Goal: Task Accomplishment & Management: Manage account settings

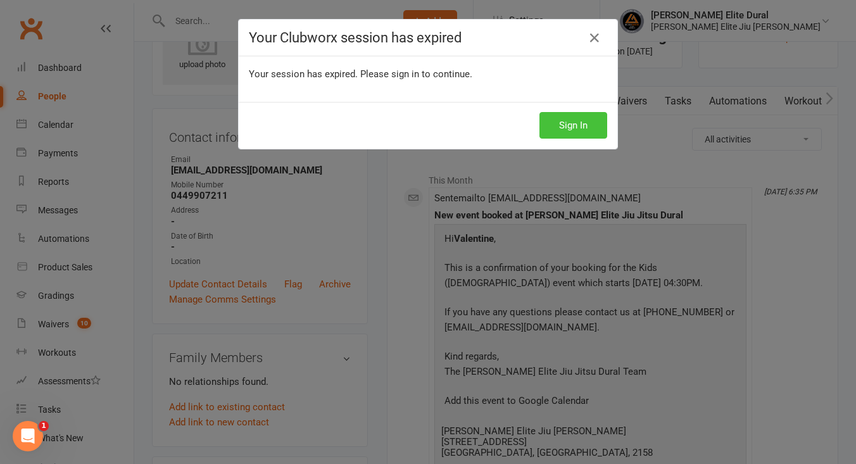
click at [563, 124] on button "Sign In" at bounding box center [573, 125] width 68 height 27
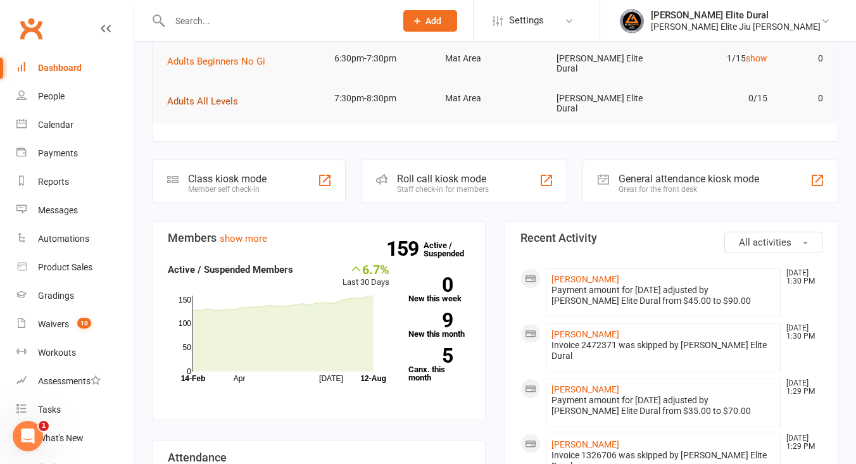
scroll to position [78, 0]
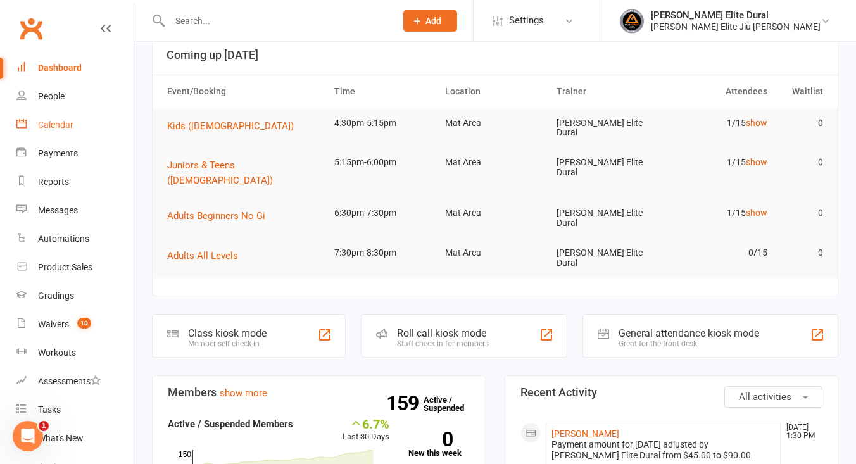
click at [64, 122] on div "Calendar" at bounding box center [55, 125] width 35 height 10
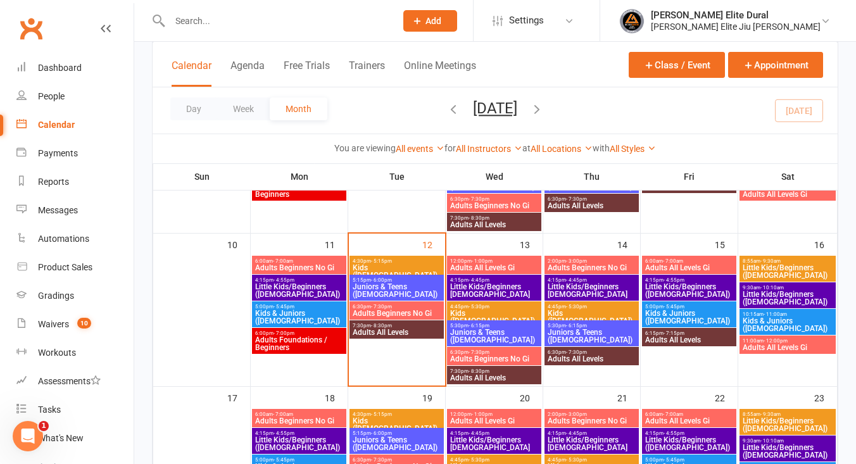
scroll to position [358, 0]
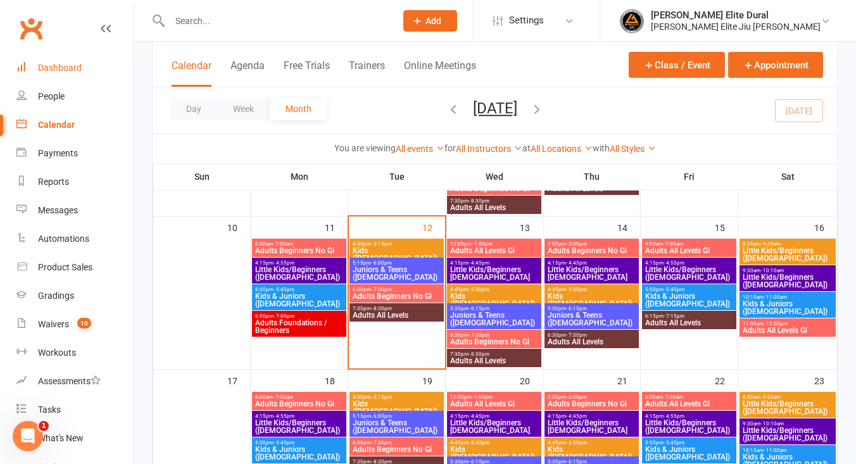
click at [75, 65] on div "Dashboard" at bounding box center [60, 68] width 44 height 10
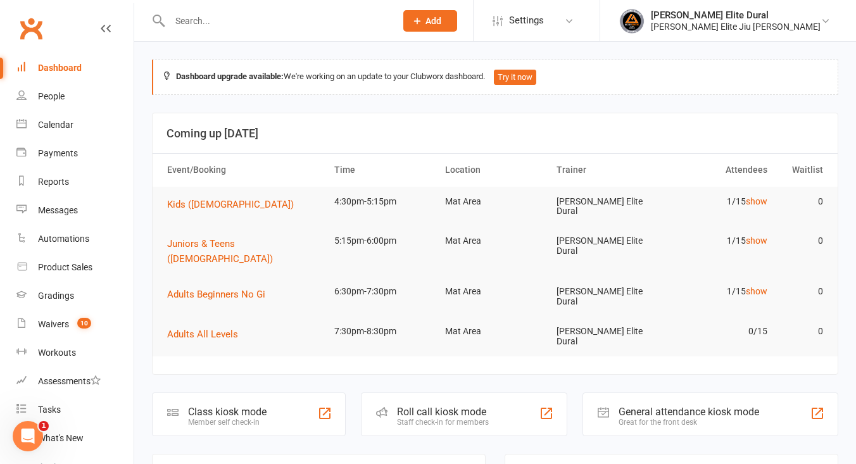
click at [240, 418] on div "Member self check-in" at bounding box center [227, 422] width 78 height 9
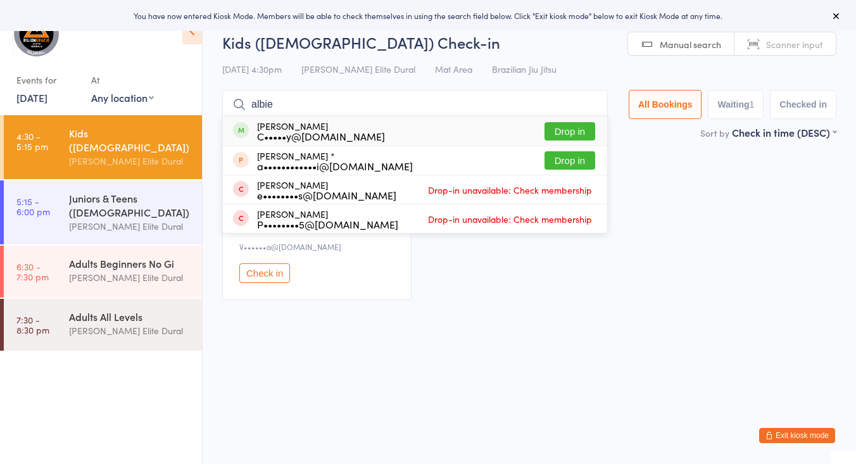
type input "albie"
click at [338, 126] on div "Albie Childs C•••••y@[DOMAIN_NAME]" at bounding box center [321, 131] width 128 height 20
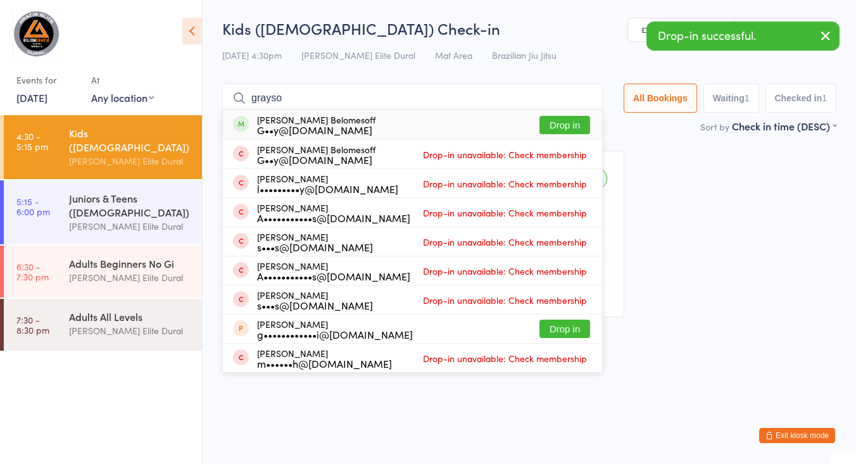
type input "grayso"
click at [327, 127] on div "G••y@gmbcontractors.com.au" at bounding box center [316, 130] width 118 height 10
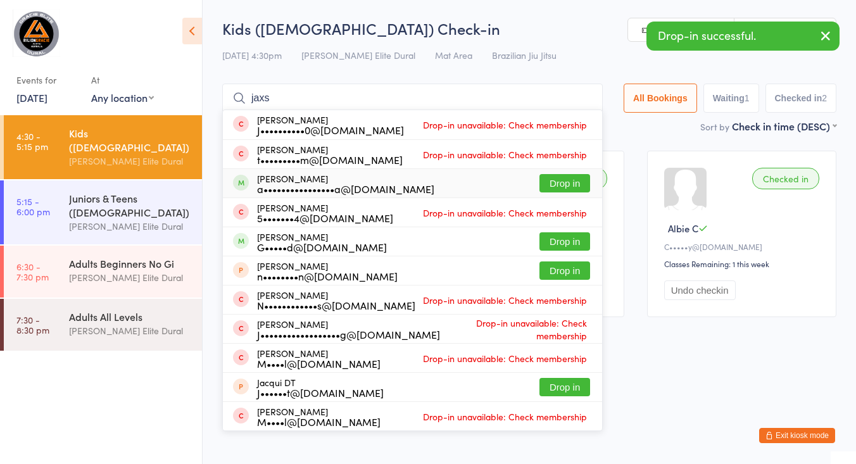
type input "jaxs"
click at [350, 189] on div "a••••••••••••••••a@gmail.com" at bounding box center [345, 189] width 177 height 10
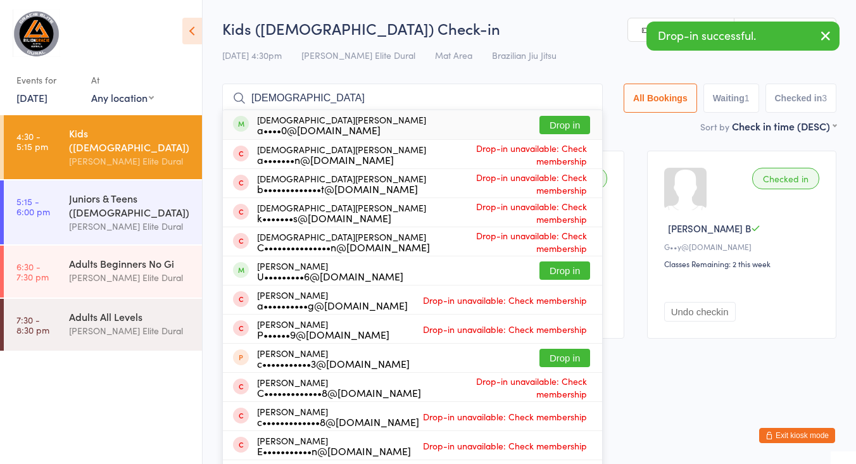
type input "christian"
click at [393, 122] on div "Christian Dong a••••0@gmail.com Drop in" at bounding box center [412, 124] width 379 height 29
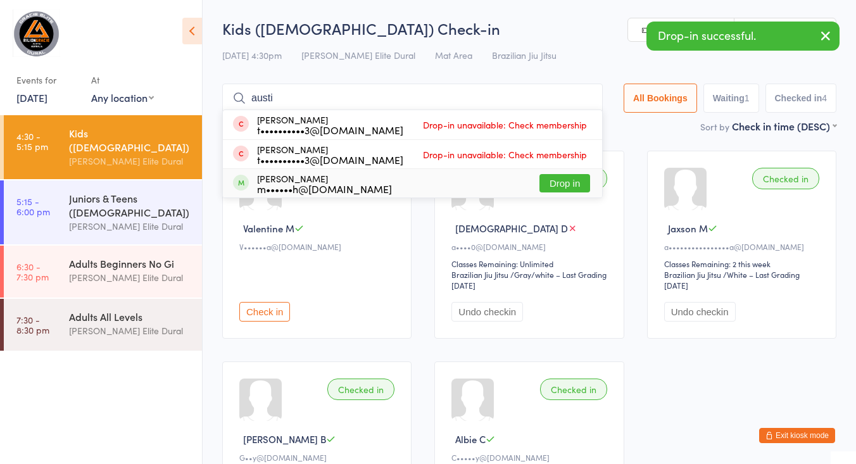
type input "austi"
click at [406, 187] on div "Austin Sahyoun m••••••h@yahoo.com.au Drop in" at bounding box center [412, 183] width 379 height 28
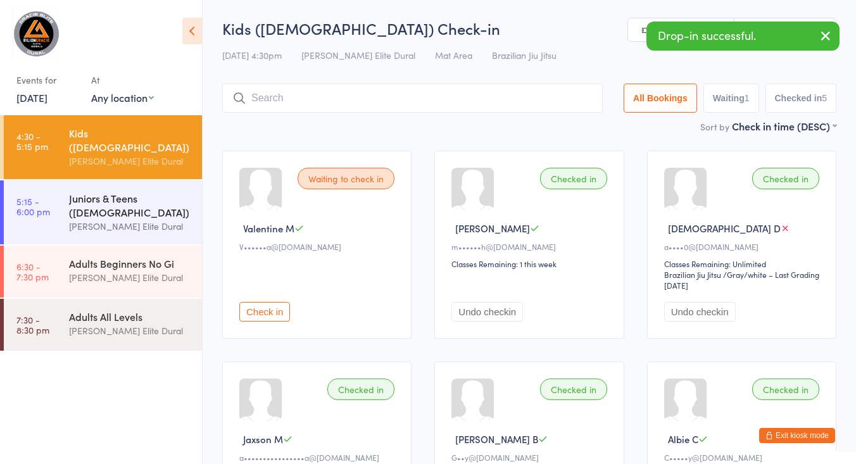
click at [83, 197] on div "Juniors & Teens ([DEMOGRAPHIC_DATA])" at bounding box center [130, 205] width 122 height 28
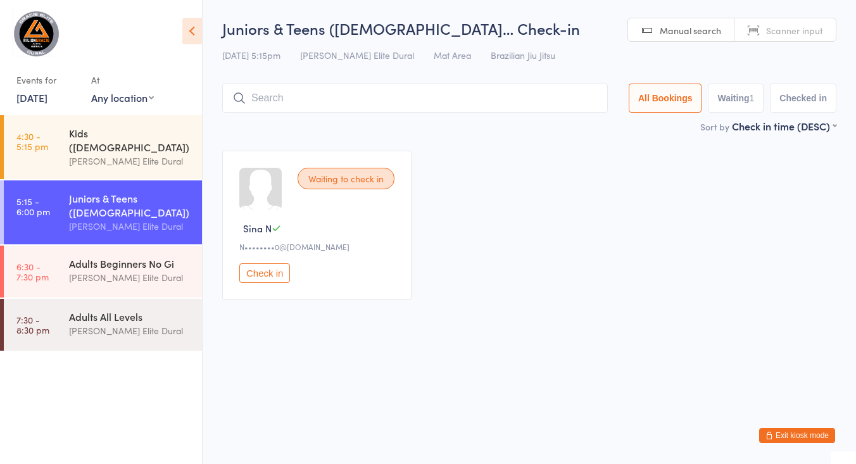
click at [782, 435] on button "Exit kiosk mode" at bounding box center [797, 435] width 76 height 15
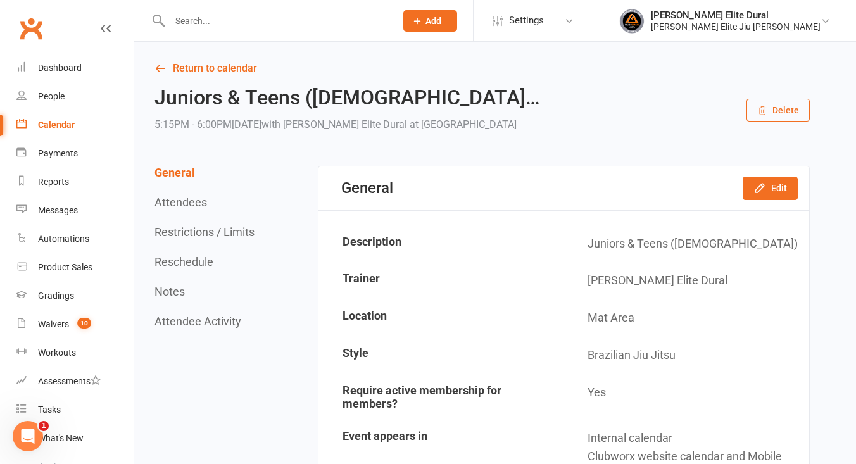
click at [53, 128] on div "Calendar" at bounding box center [56, 125] width 37 height 10
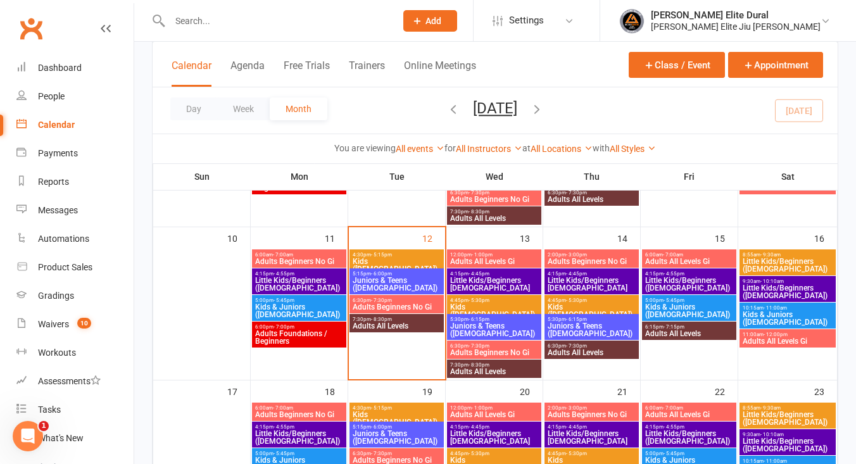
scroll to position [339, 0]
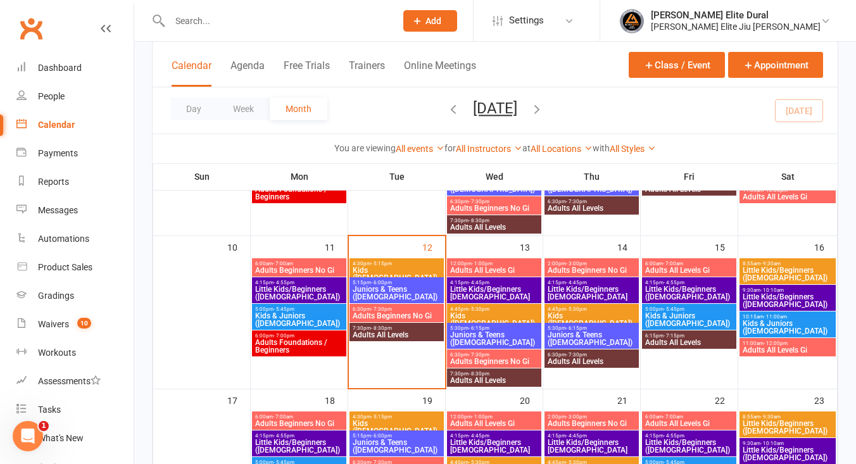
click at [373, 268] on span "Kids ([DEMOGRAPHIC_DATA])" at bounding box center [396, 273] width 89 height 15
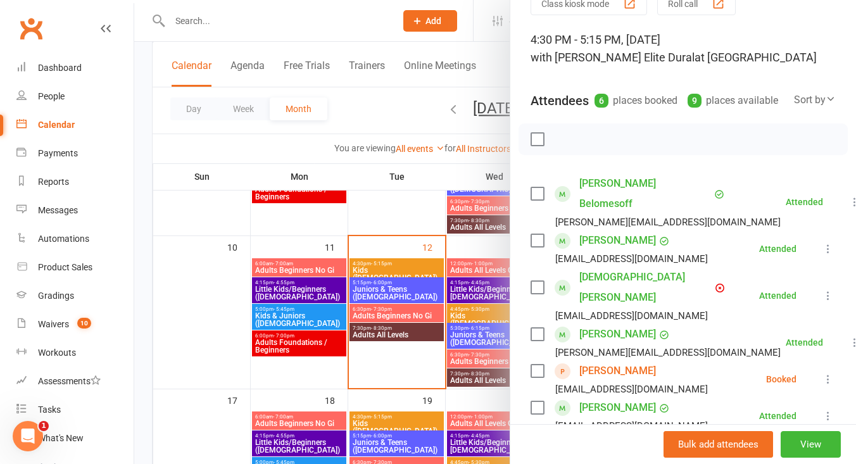
scroll to position [68, 0]
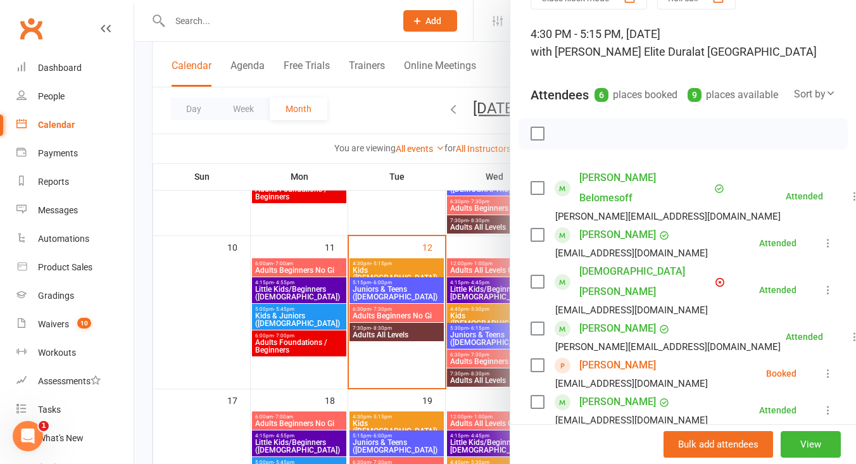
click at [829, 367] on icon at bounding box center [827, 373] width 13 height 13
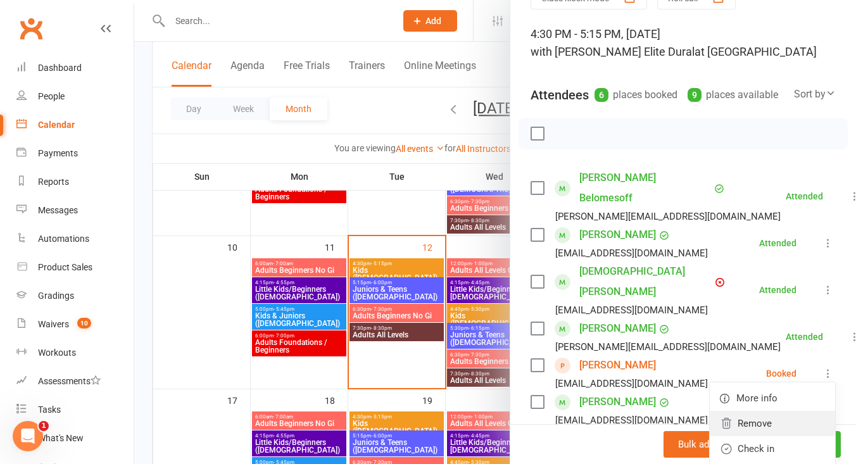
click at [760, 411] on link "Remove" at bounding box center [771, 423] width 125 height 25
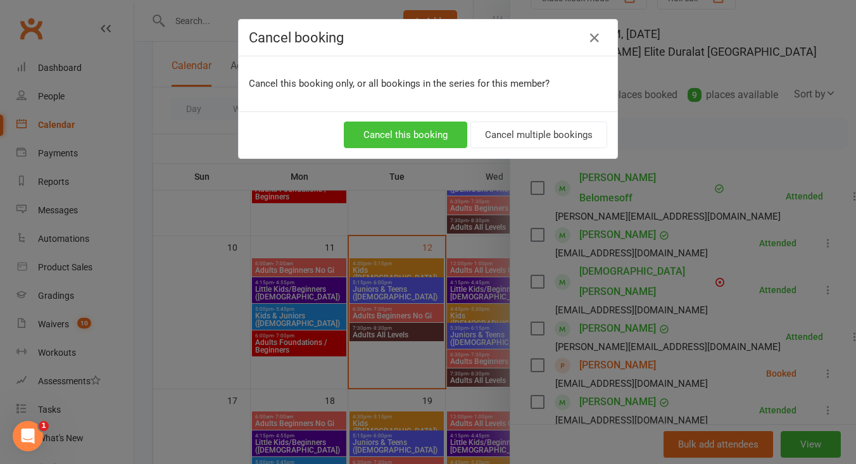
click at [426, 132] on button "Cancel this booking" at bounding box center [405, 135] width 123 height 27
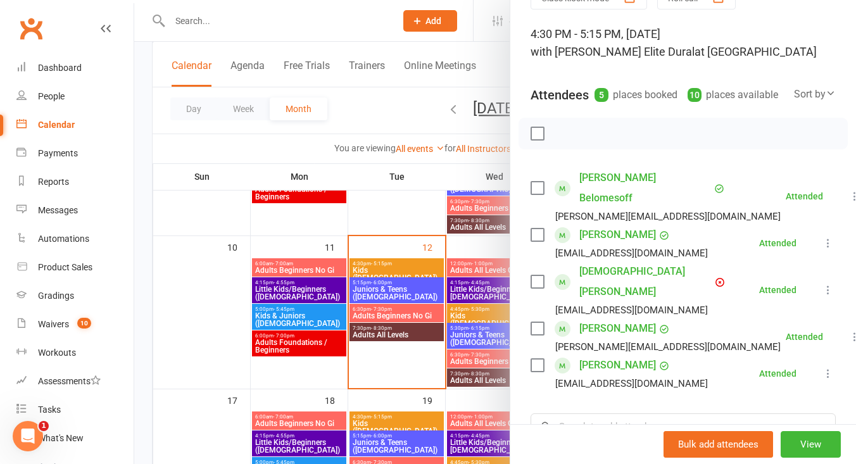
click at [138, 344] on div at bounding box center [494, 232] width 721 height 464
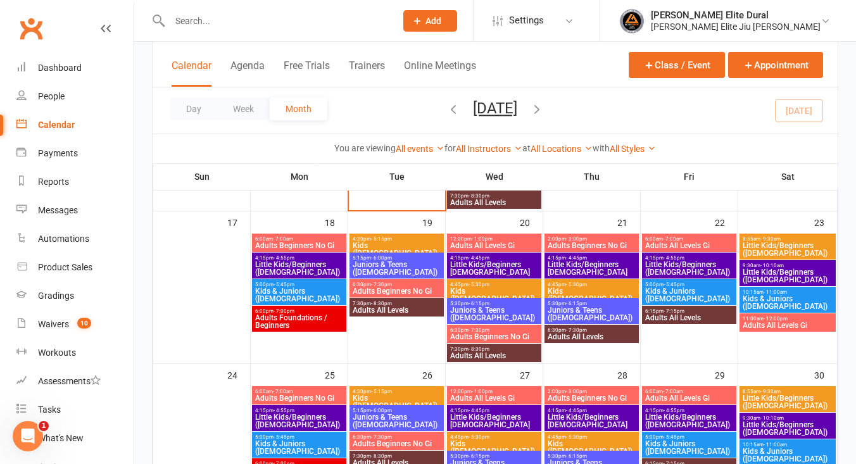
scroll to position [550, 0]
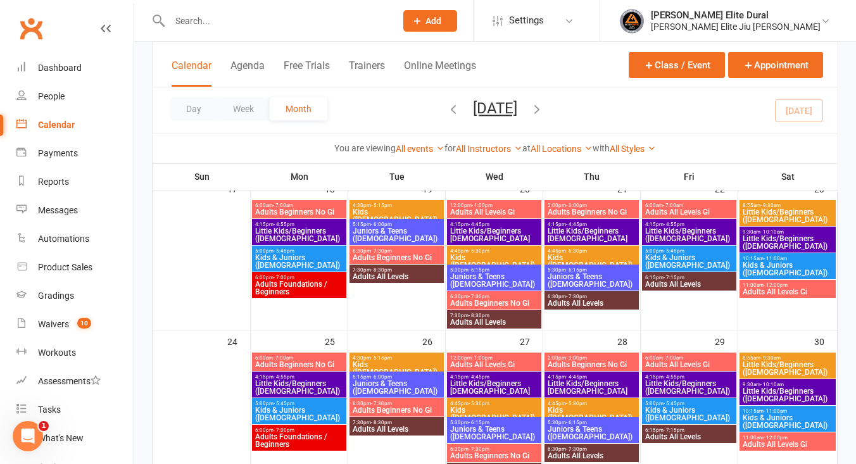
click at [389, 208] on span "Kids ([DEMOGRAPHIC_DATA])" at bounding box center [396, 215] width 89 height 15
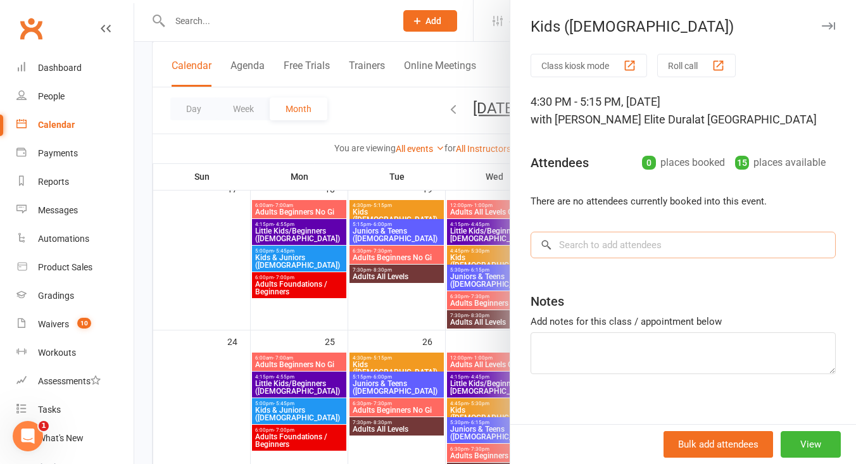
click at [575, 247] on input "search" at bounding box center [682, 245] width 305 height 27
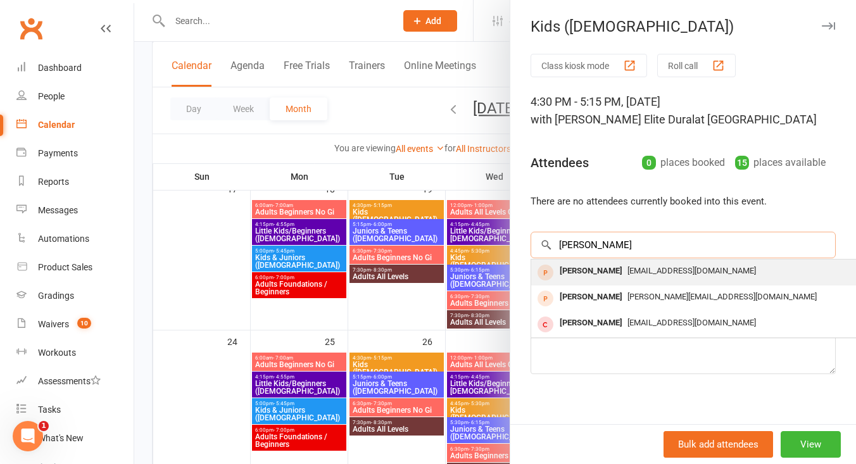
type input "valentin"
click at [623, 278] on div "Valentine Mukuria" at bounding box center [590, 271] width 73 height 18
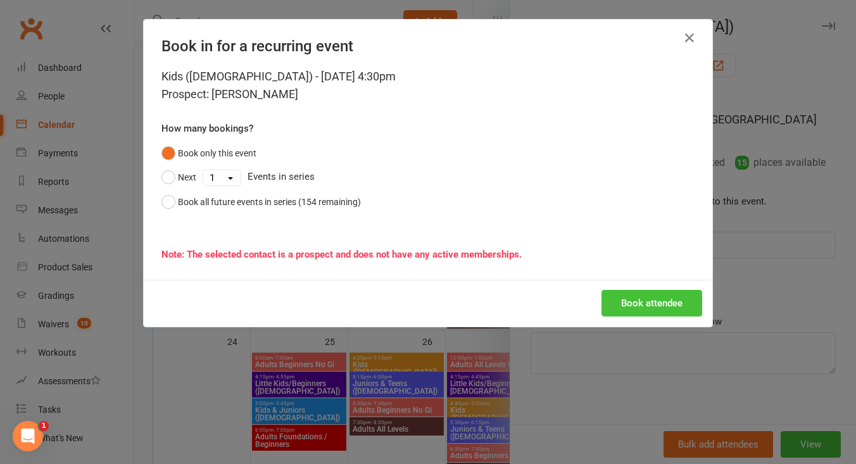
click at [630, 303] on button "Book attendee" at bounding box center [651, 303] width 101 height 27
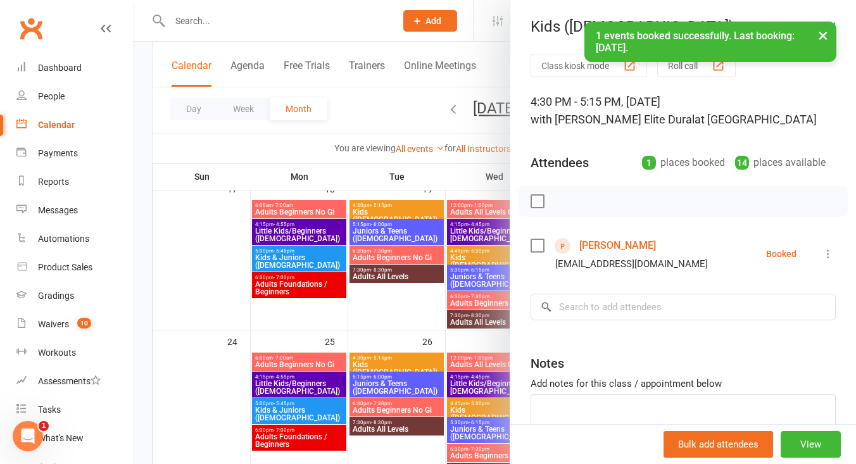
click at [134, 358] on nav "Clubworx Dashboard People Calendar Payments Reports Messages Automations Produc…" at bounding box center [67, 235] width 134 height 464
click at [142, 261] on div at bounding box center [494, 232] width 721 height 464
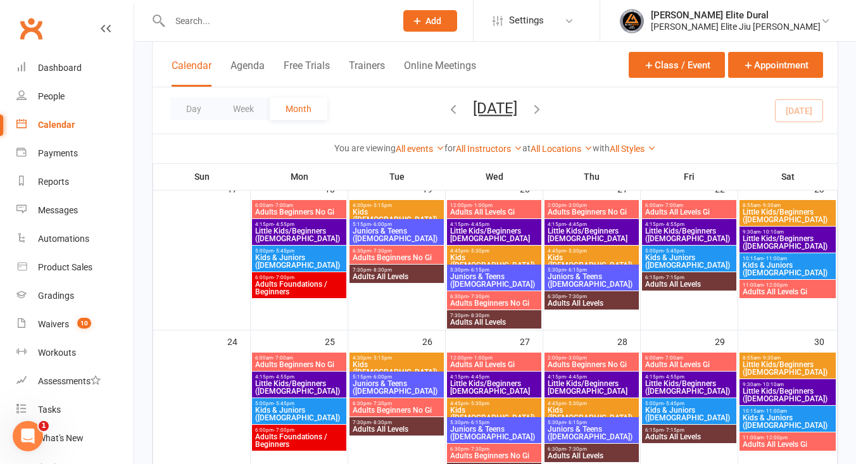
click at [365, 357] on span "4:30pm - 5:15pm" at bounding box center [396, 358] width 89 height 6
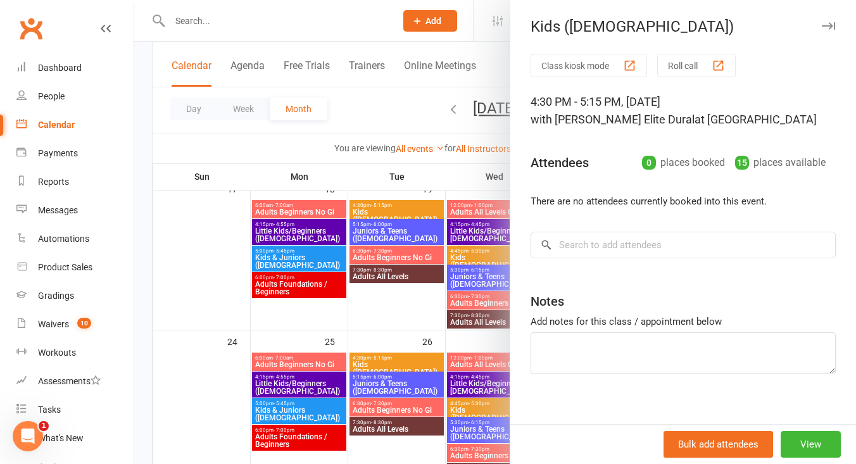
click at [135, 272] on div at bounding box center [494, 232] width 721 height 464
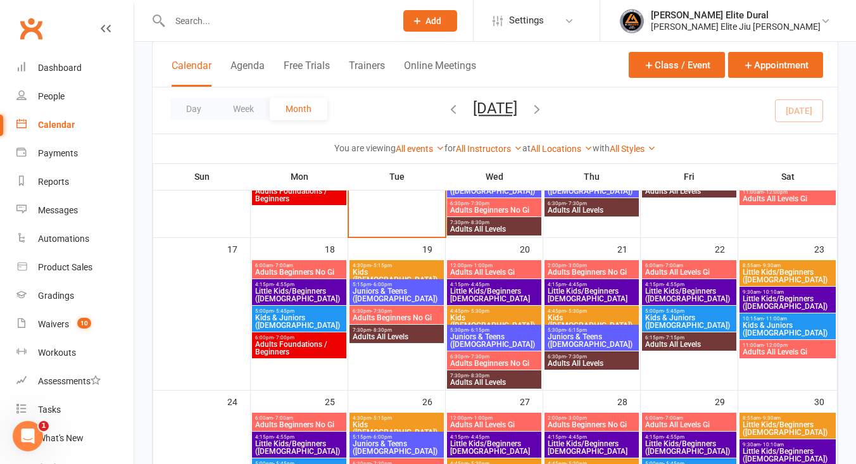
scroll to position [425, 0]
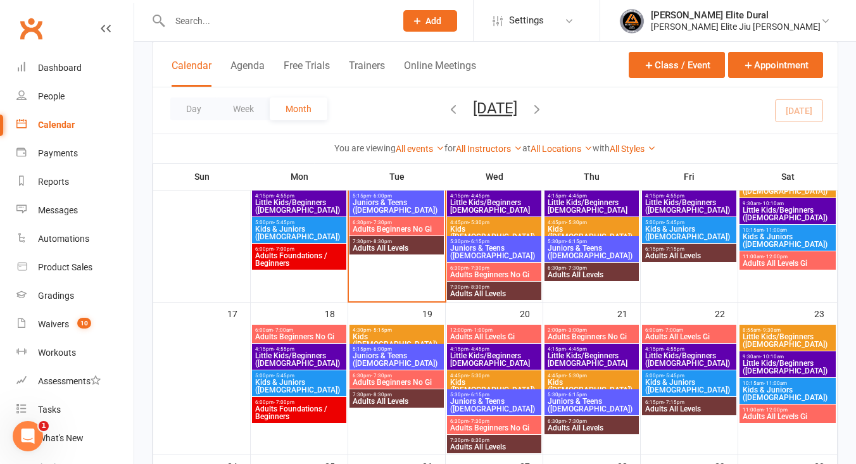
click at [382, 334] on span "Kids ([DEMOGRAPHIC_DATA])" at bounding box center [396, 340] width 89 height 15
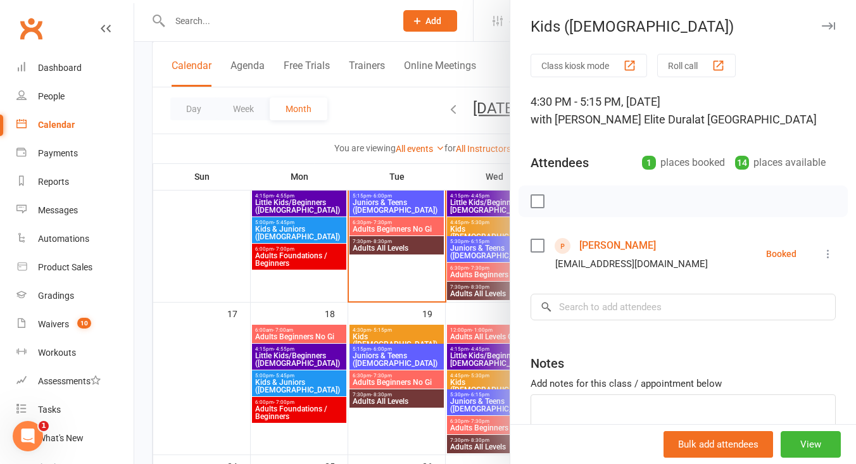
click at [144, 296] on div at bounding box center [494, 232] width 721 height 464
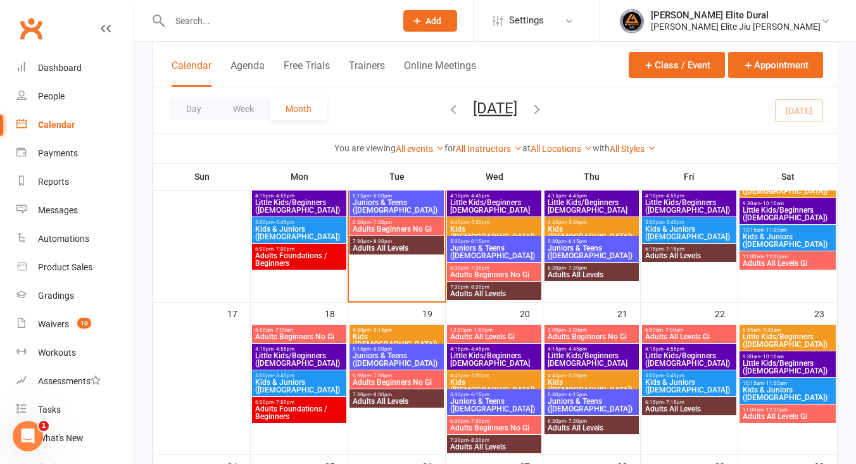
click at [201, 25] on input "text" at bounding box center [276, 21] width 221 height 18
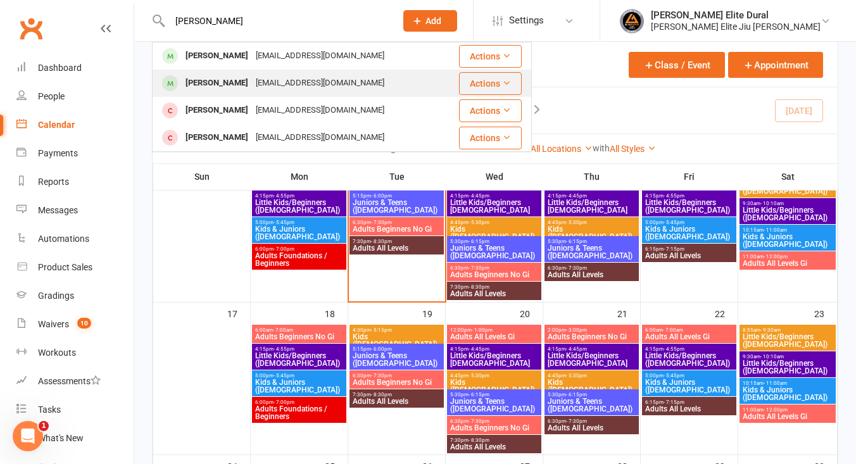
type input "arlo"
click at [212, 89] on div "Arlo Taylor" at bounding box center [217, 83] width 70 height 18
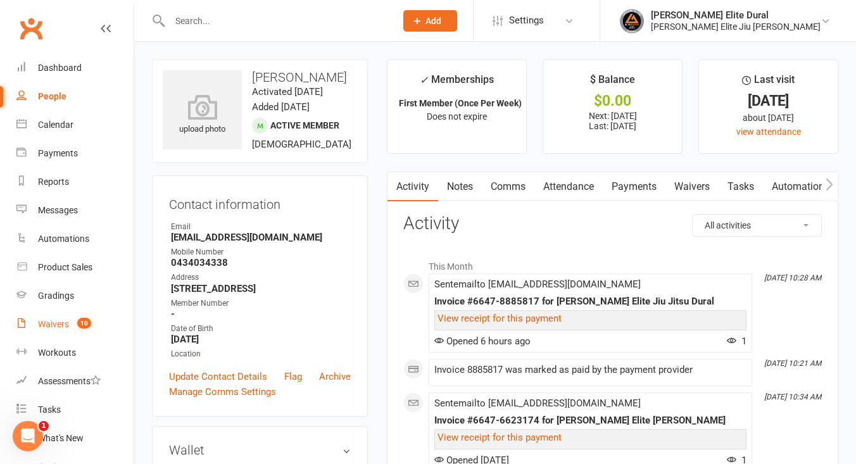
click at [58, 324] on div "Waivers" at bounding box center [53, 324] width 31 height 10
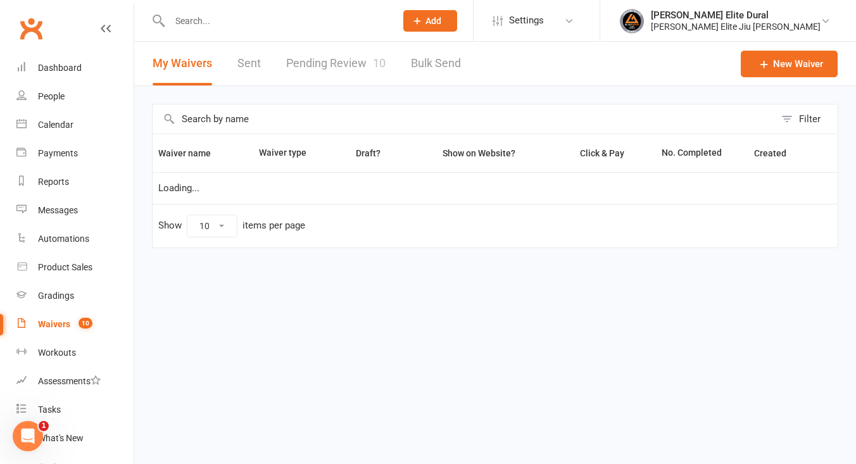
select select "100"
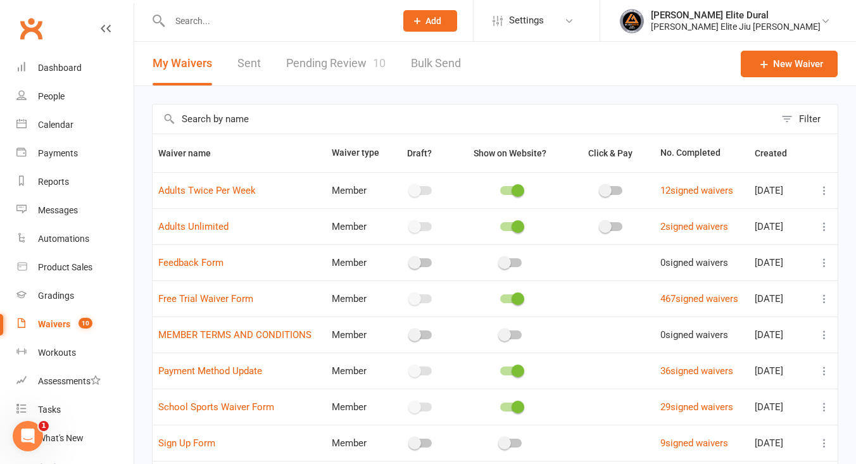
click at [326, 59] on link "Pending Review 10" at bounding box center [335, 64] width 99 height 44
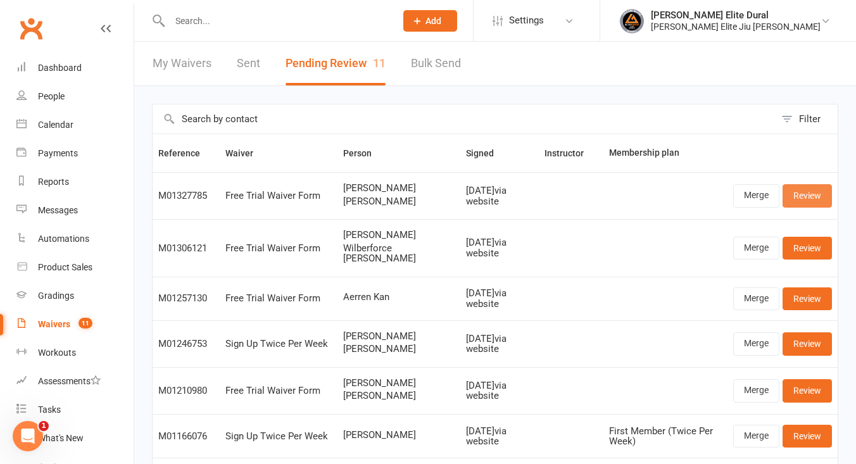
click at [801, 199] on link "Review" at bounding box center [806, 195] width 49 height 23
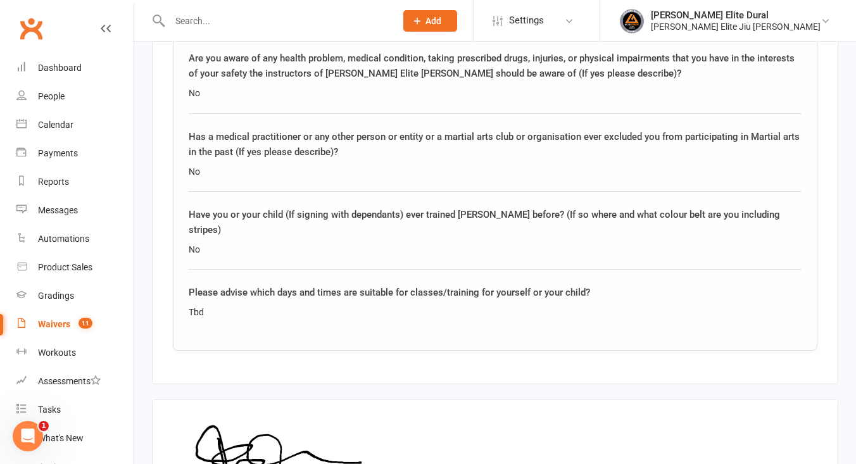
scroll to position [2133, 0]
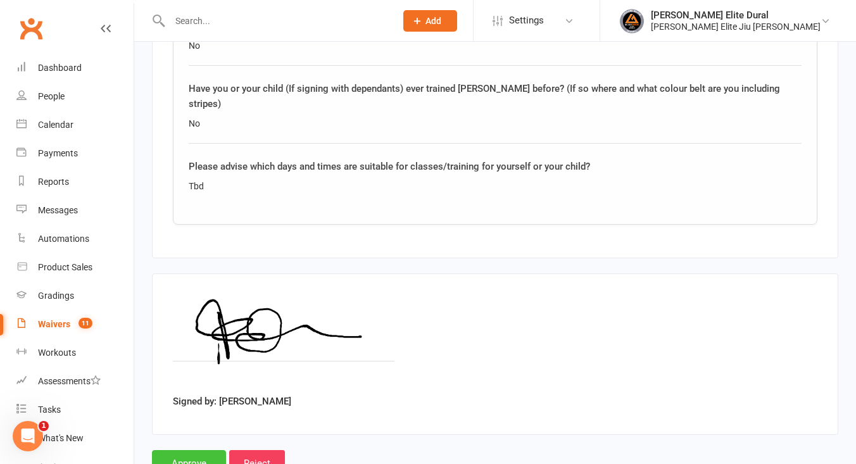
click at [192, 450] on input "Approve" at bounding box center [189, 463] width 74 height 27
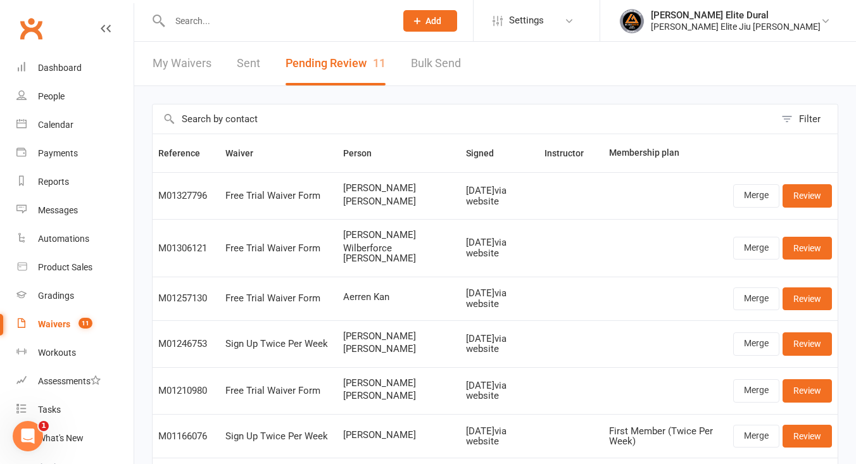
click at [45, 324] on div "Waivers" at bounding box center [54, 324] width 32 height 10
select select "100"
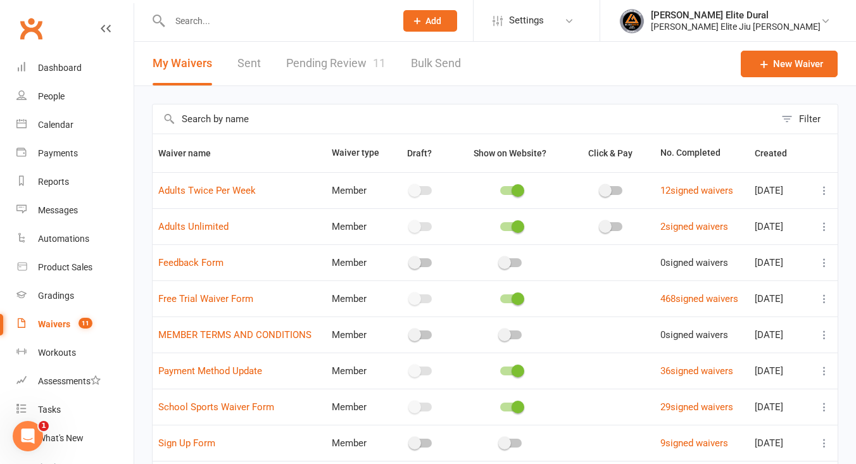
click at [322, 66] on link "Pending Review 11" at bounding box center [335, 64] width 99 height 44
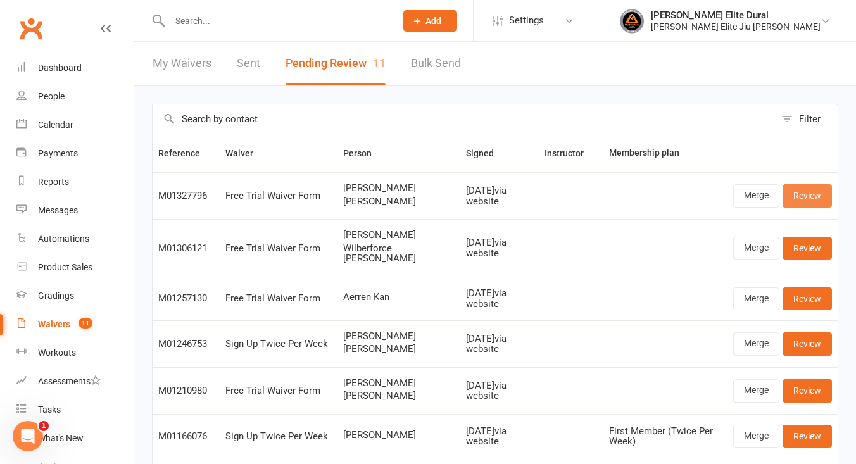
click at [810, 192] on link "Review" at bounding box center [806, 195] width 49 height 23
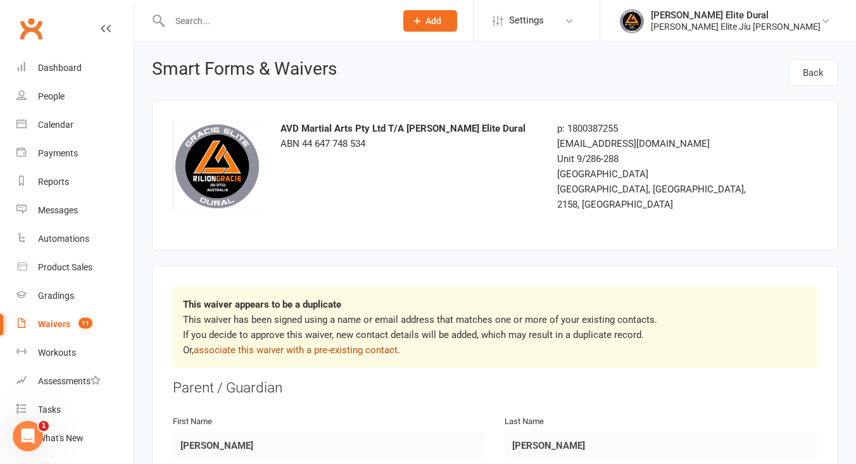
click at [345, 344] on link "associate this waiver with a pre-existing contact" at bounding box center [296, 349] width 204 height 11
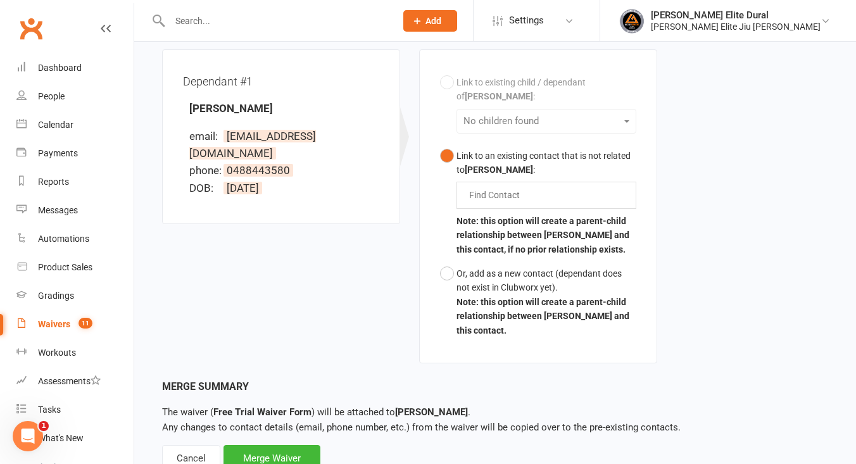
scroll to position [394, 0]
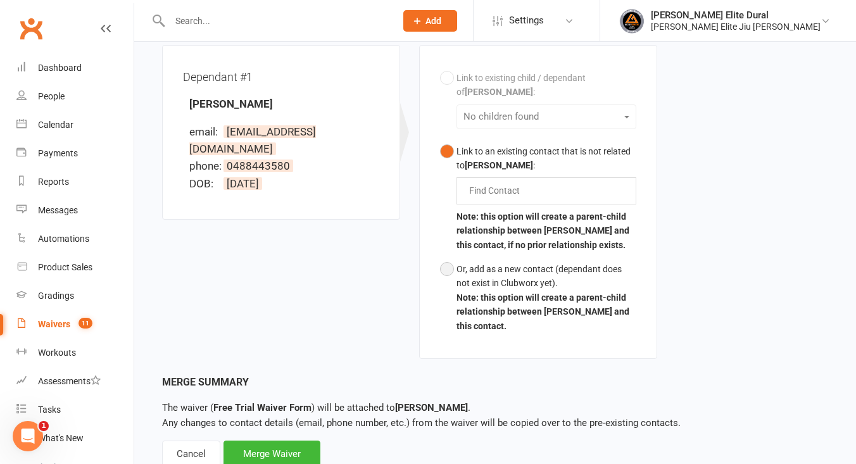
click at [448, 257] on button "Or, add as a new contact (dependant does not exist in Clubworx yet). Note: this…" at bounding box center [538, 297] width 196 height 81
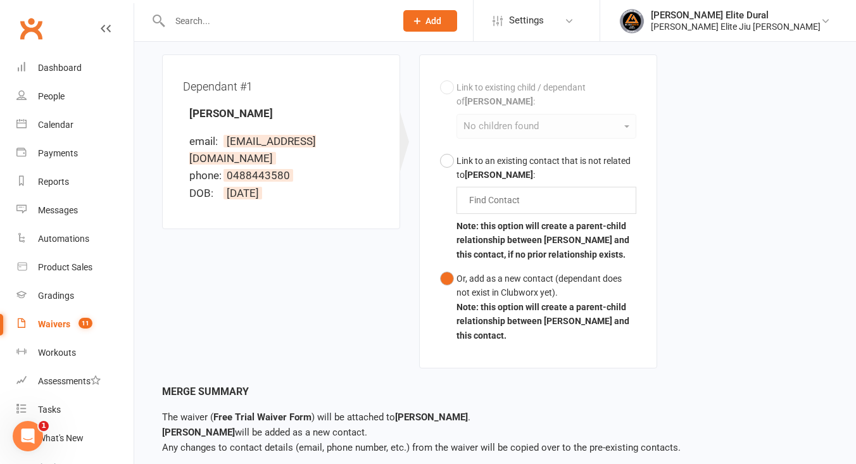
scroll to position [416, 0]
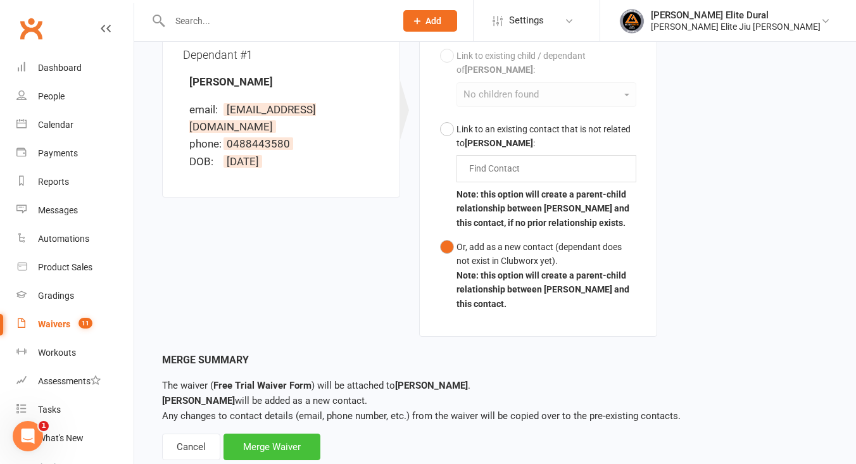
click at [269, 434] on div "Merge Waiver" at bounding box center [271, 447] width 97 height 27
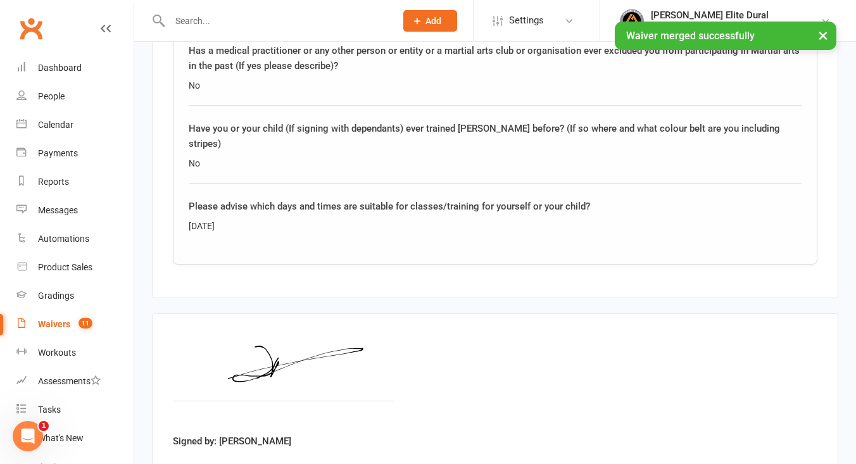
scroll to position [2133, 0]
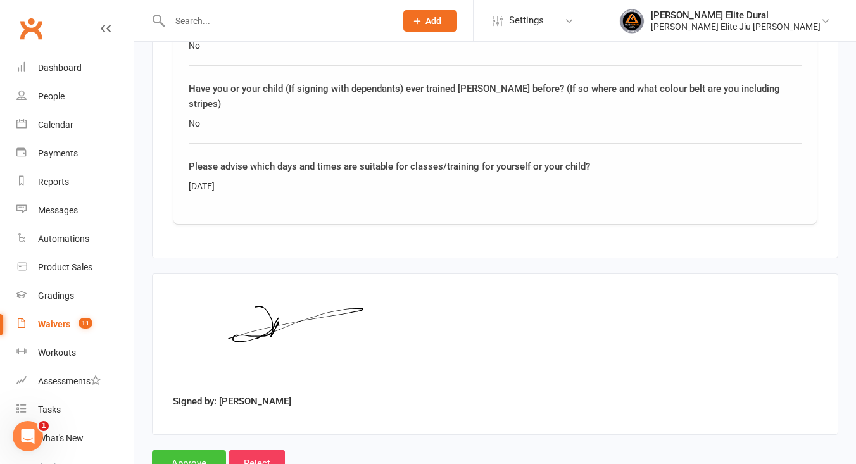
click at [180, 450] on input "Approve" at bounding box center [189, 463] width 74 height 27
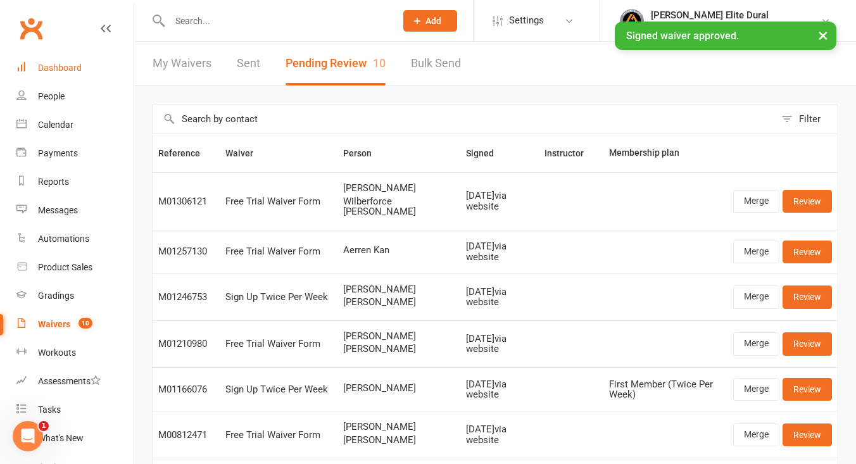
click at [55, 70] on div "Dashboard" at bounding box center [60, 68] width 44 height 10
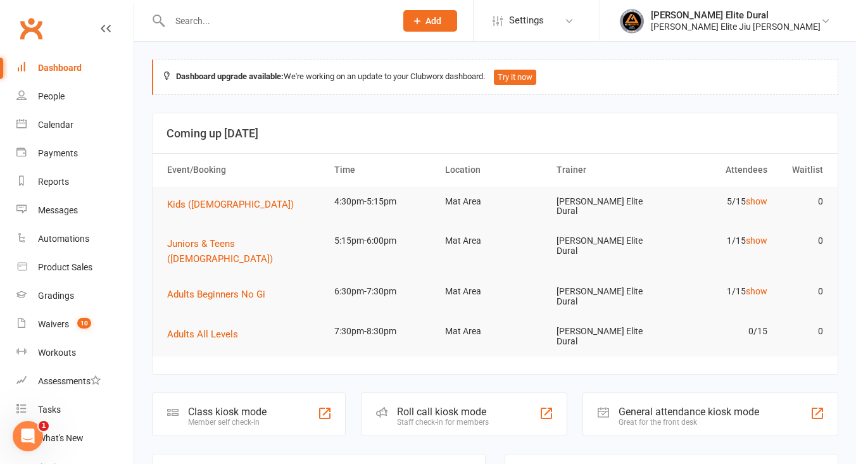
click at [240, 23] on input "text" at bounding box center [276, 21] width 221 height 18
type input "a"
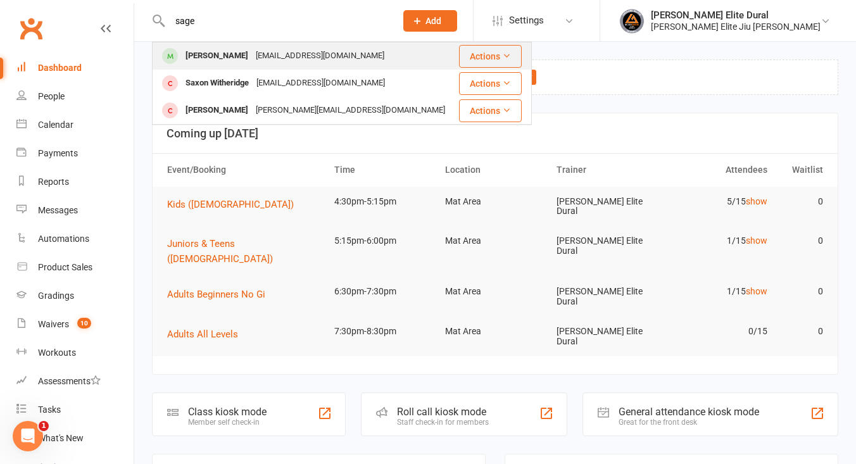
type input "sage"
click at [214, 56] on div "Sage Smith" at bounding box center [217, 56] width 70 height 18
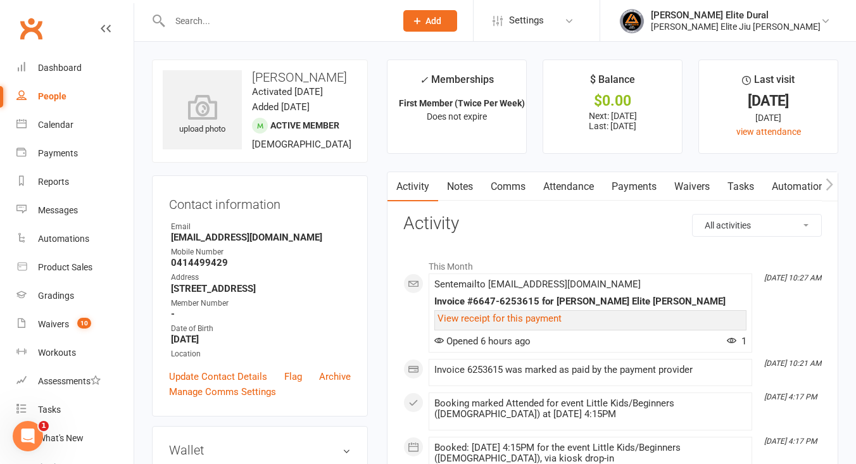
click at [697, 191] on link "Waivers" at bounding box center [691, 186] width 53 height 29
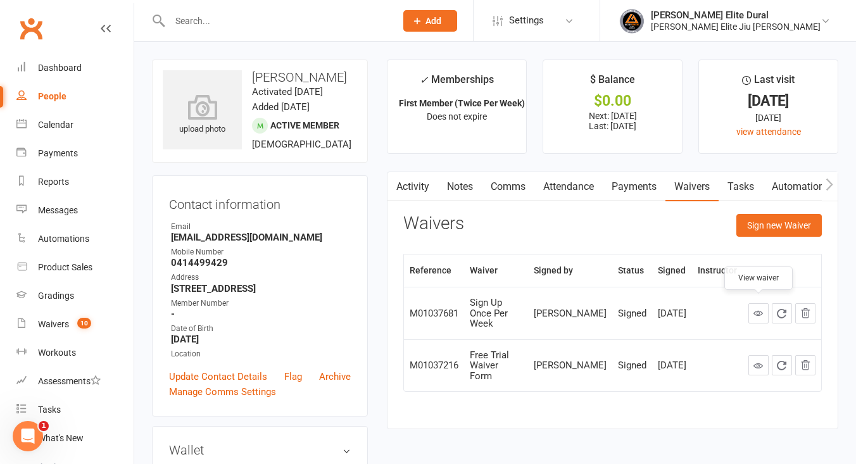
click at [757, 309] on icon at bounding box center [757, 312] width 9 height 9
click at [69, 77] on link "Dashboard" at bounding box center [74, 68] width 117 height 28
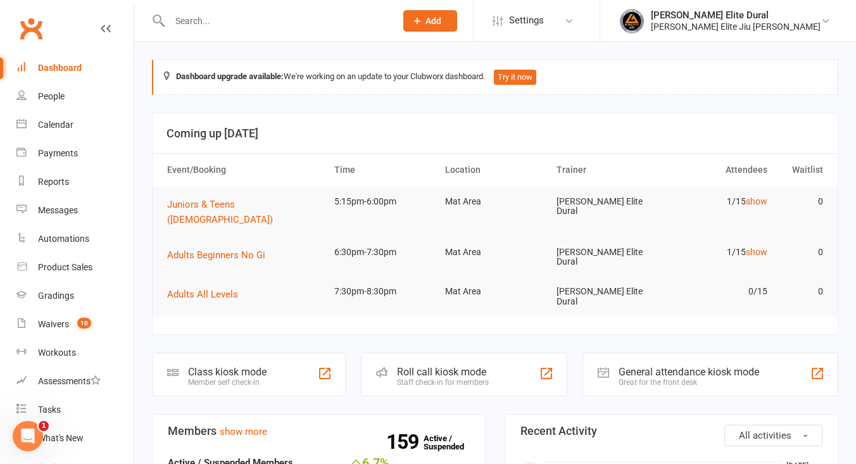
click at [216, 366] on div "Class kiosk mode" at bounding box center [227, 372] width 78 height 12
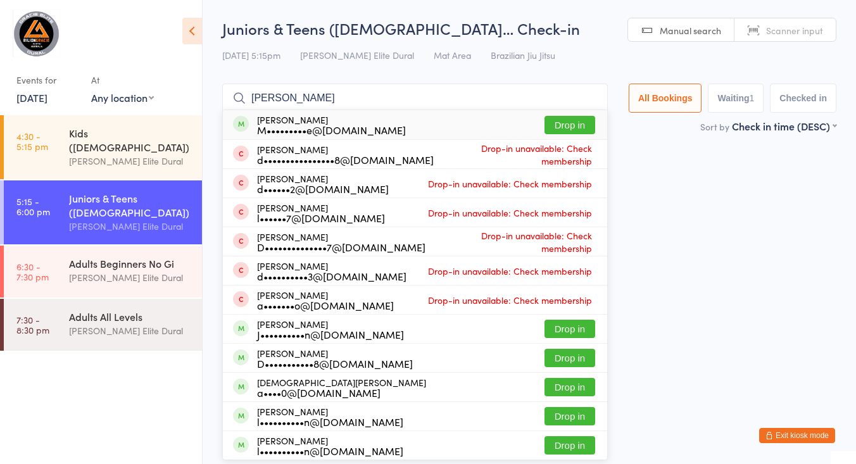
type input "[PERSON_NAME]"
click at [314, 129] on div "M•••••••••e@[DOMAIN_NAME]" at bounding box center [331, 130] width 149 height 10
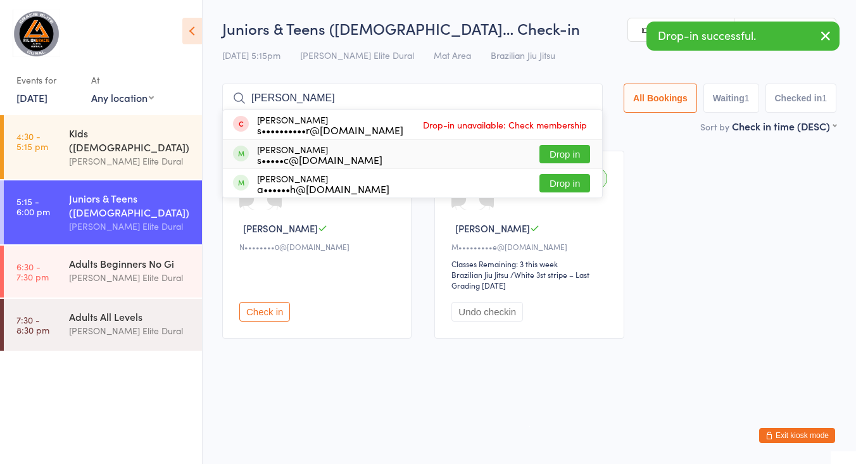
type input "[PERSON_NAME]"
click at [318, 154] on div "s•••••c@[DOMAIN_NAME]" at bounding box center [319, 159] width 125 height 10
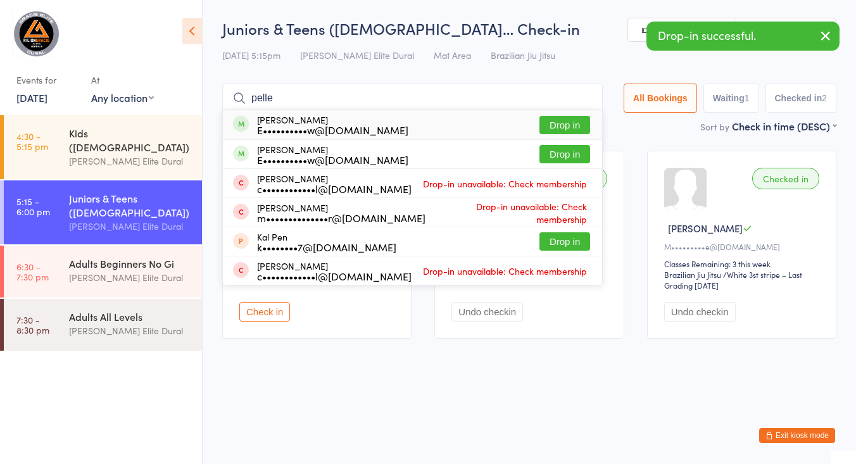
type input "pelle"
click at [309, 130] on div "E••••••••••w@[DOMAIN_NAME]" at bounding box center [332, 130] width 151 height 10
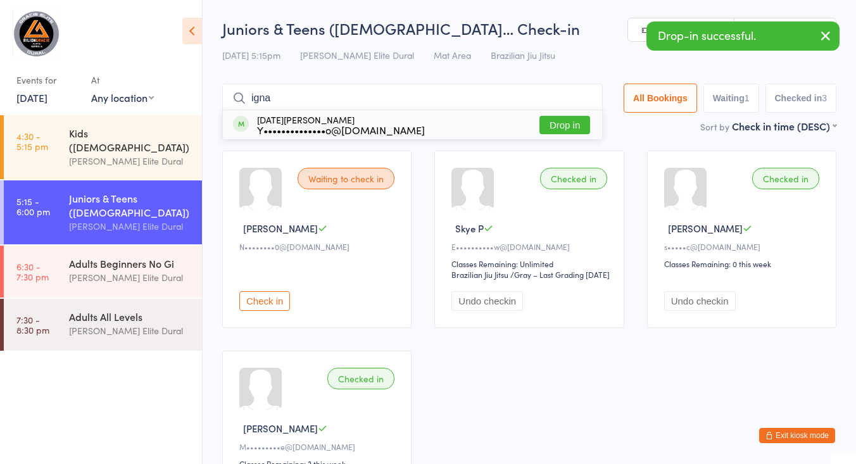
type input "igna"
click at [321, 122] on div "[DATE] Vasiliev Y••••••••••••••o@[DOMAIN_NAME]" at bounding box center [341, 125] width 168 height 20
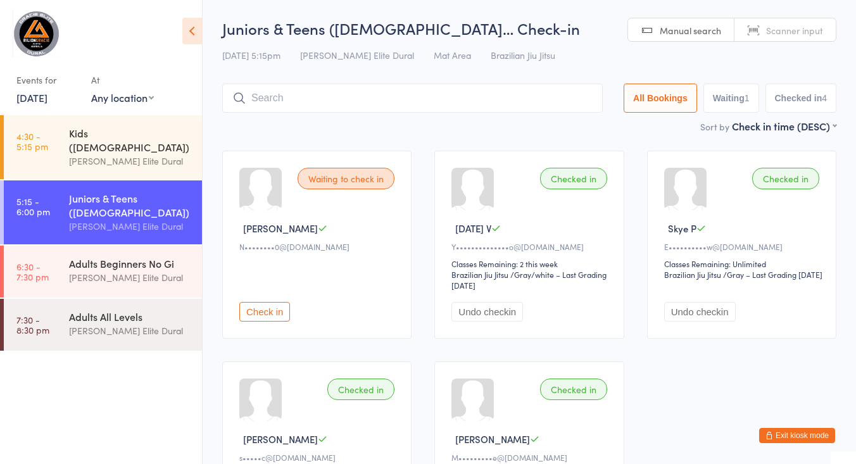
click at [264, 310] on button "Check in" at bounding box center [264, 312] width 51 height 20
click at [281, 96] on input "search" at bounding box center [412, 98] width 380 height 29
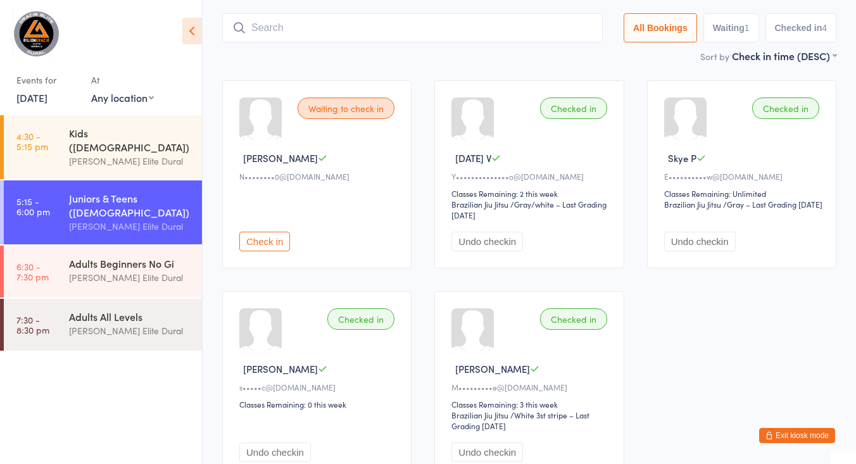
scroll to position [84, 0]
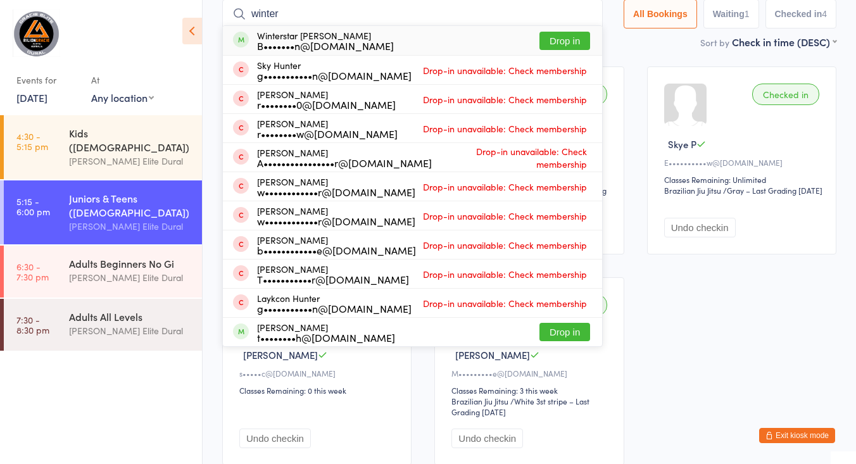
type input "winter"
click at [320, 45] on div "B•••••••n@[DOMAIN_NAME]" at bounding box center [325, 46] width 137 height 10
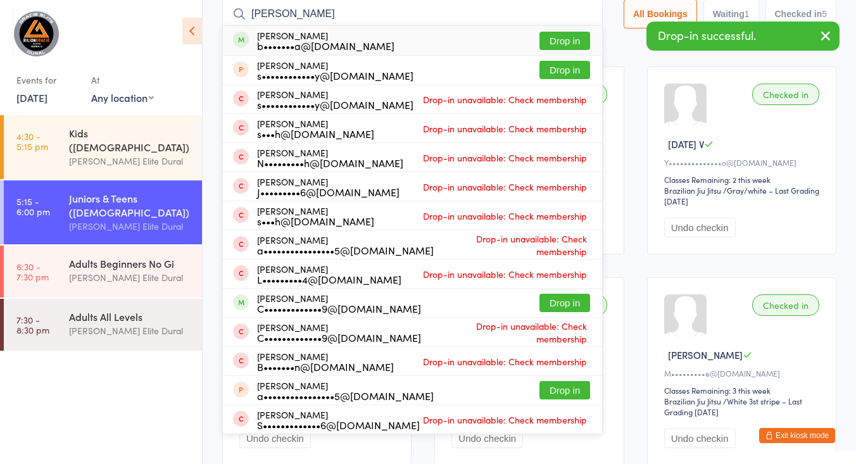
type input "[PERSON_NAME]"
click at [322, 35] on div "[PERSON_NAME] b•••••••a@[DOMAIN_NAME]" at bounding box center [325, 40] width 137 height 20
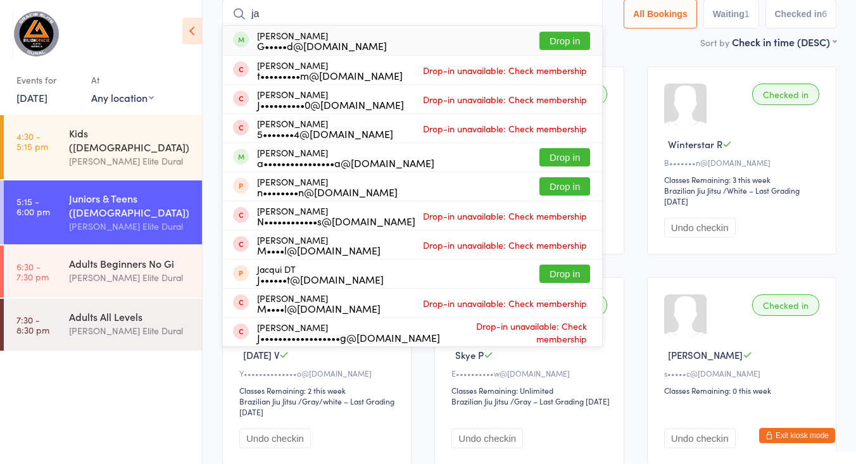
type input "j"
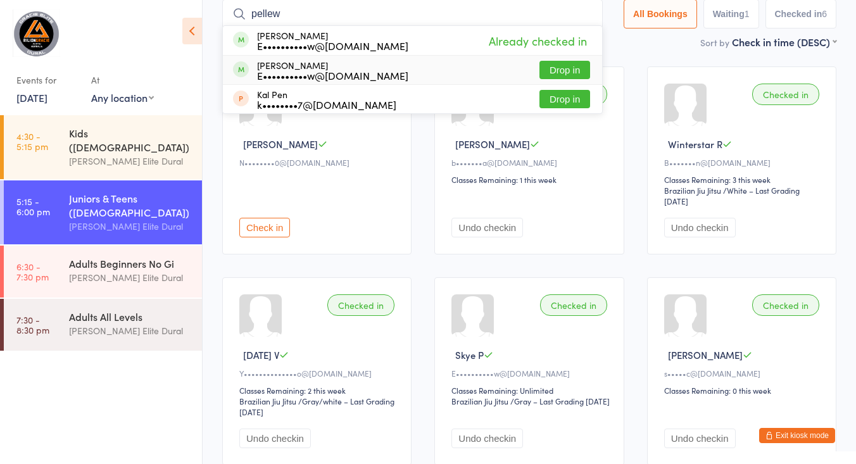
type input "pellew"
click at [299, 70] on div "E••••••••••w@[DOMAIN_NAME]" at bounding box center [332, 75] width 151 height 10
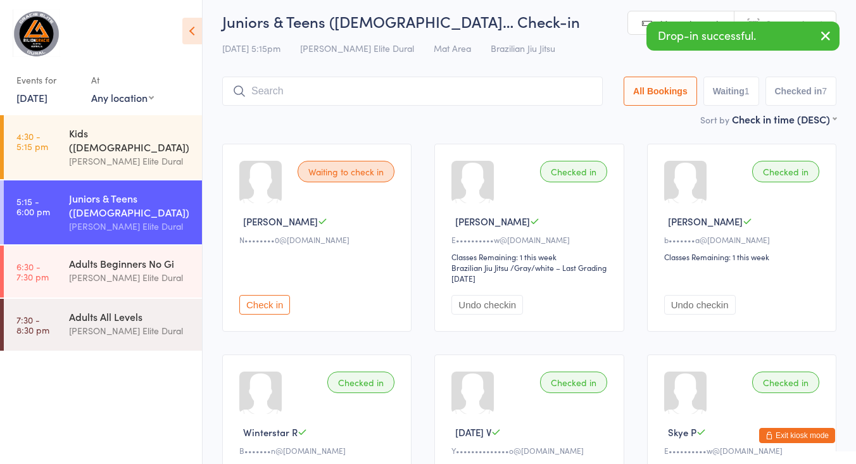
scroll to position [0, 0]
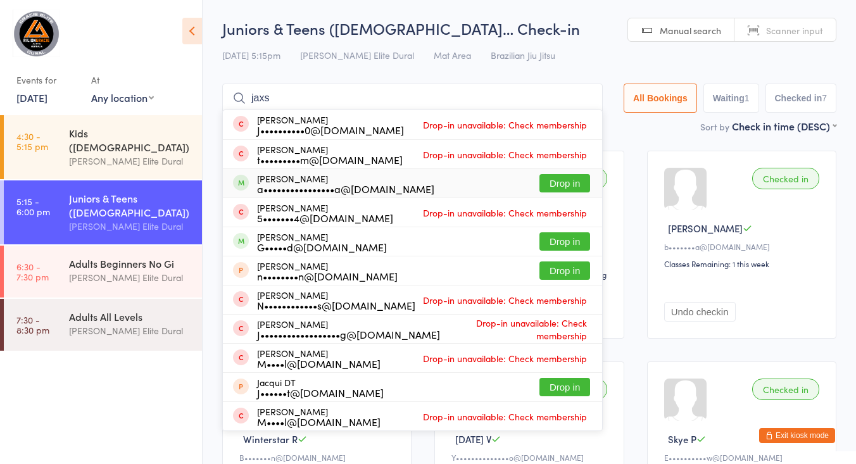
type input "jaxs"
click at [389, 184] on div "a••••••••••••••••a@[DOMAIN_NAME]" at bounding box center [345, 189] width 177 height 10
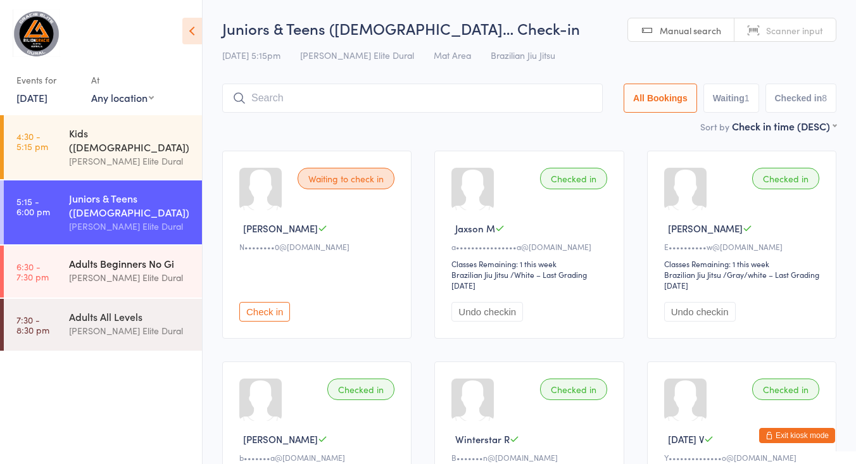
click at [122, 270] on div "[PERSON_NAME] Elite Dural" at bounding box center [130, 277] width 122 height 15
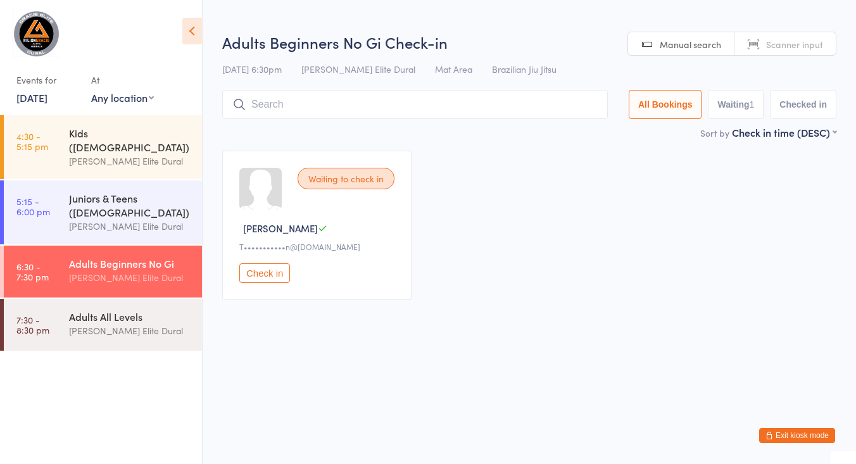
click at [801, 436] on button "Exit kiosk mode" at bounding box center [797, 435] width 76 height 15
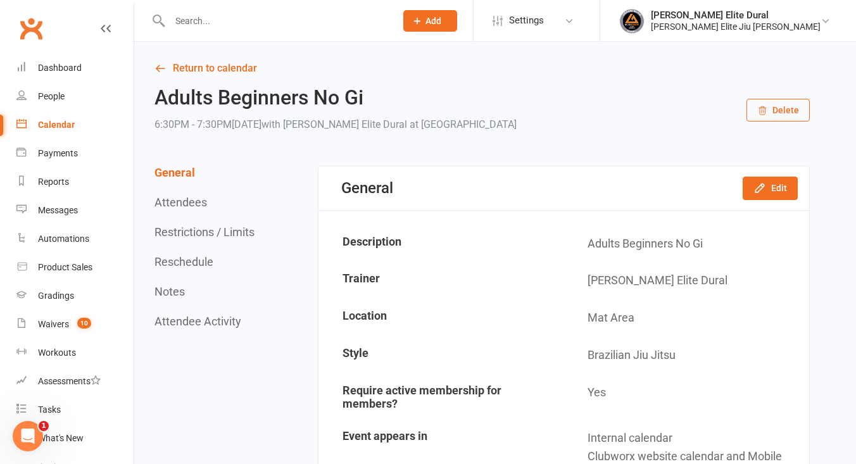
click at [62, 123] on div "Calendar" at bounding box center [56, 125] width 37 height 10
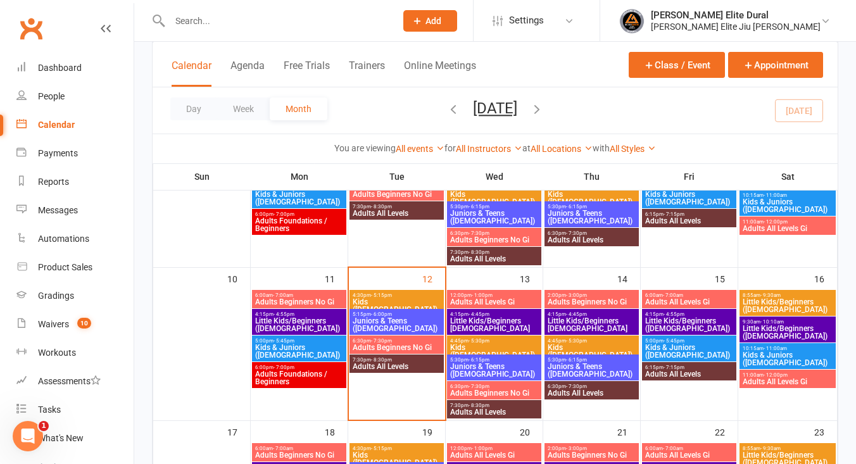
scroll to position [315, 0]
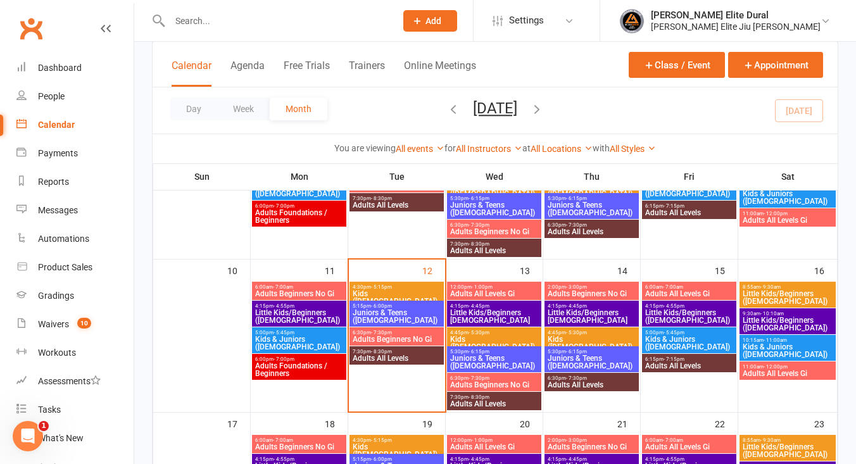
click at [565, 386] on span "Adults All Levels" at bounding box center [591, 385] width 89 height 8
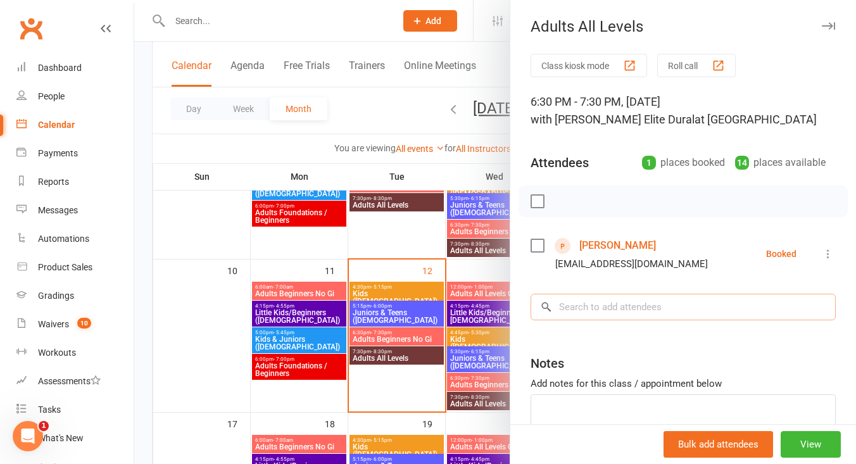
click at [583, 309] on input "search" at bounding box center [682, 307] width 305 height 27
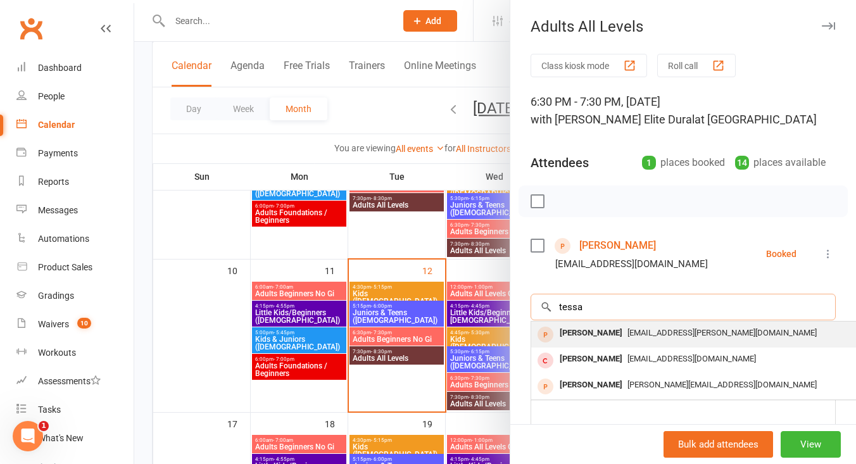
type input "tessa"
click at [613, 340] on div "Tessa Hellman" at bounding box center [590, 333] width 73 height 18
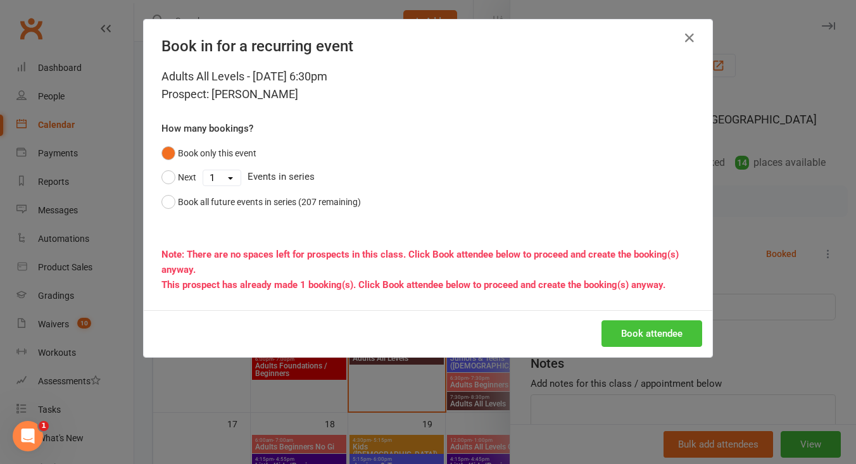
click at [641, 337] on button "Book attendee" at bounding box center [651, 333] width 101 height 27
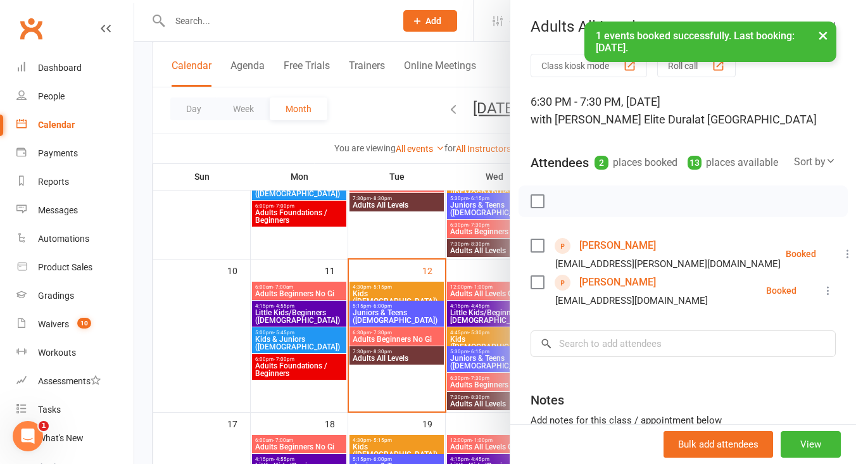
click at [368, 339] on div at bounding box center [494, 232] width 721 height 464
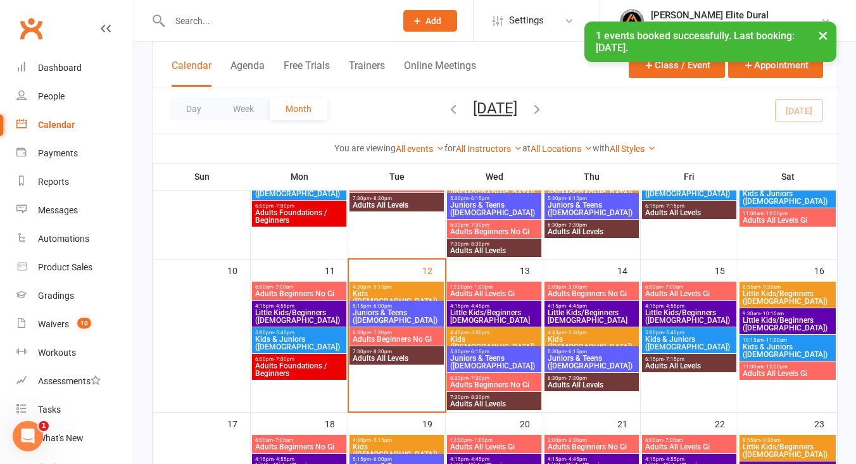
click at [372, 338] on span "Adults Beginners No Gi" at bounding box center [396, 339] width 89 height 8
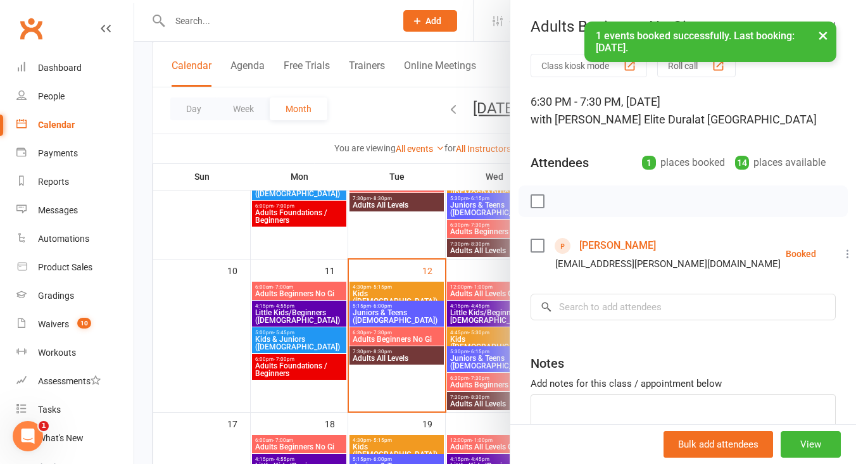
click at [841, 253] on icon at bounding box center [847, 253] width 13 height 13
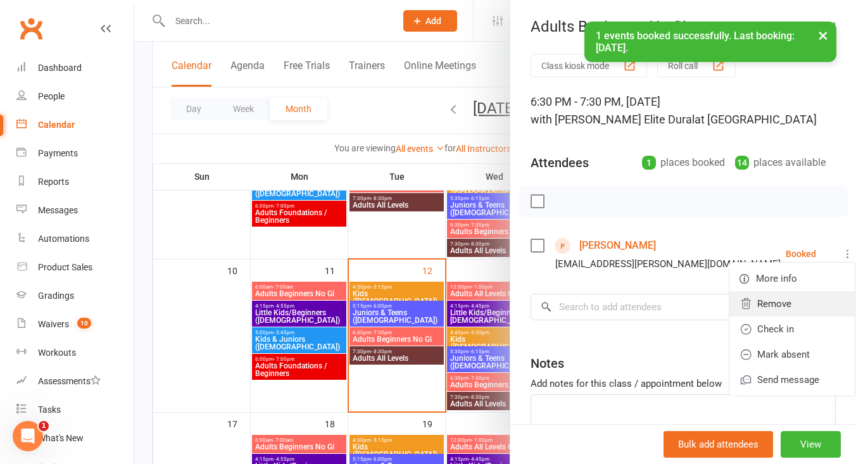
click at [763, 307] on link "Remove" at bounding box center [791, 303] width 125 height 25
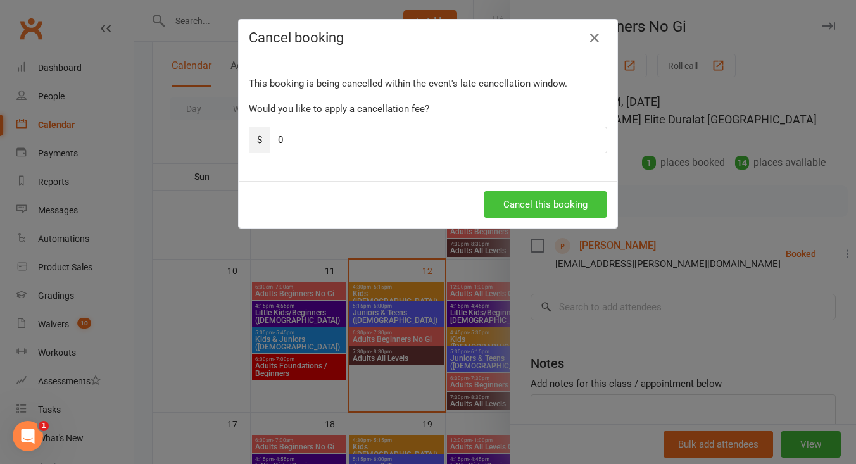
click at [530, 210] on button "Cancel this booking" at bounding box center [545, 204] width 123 height 27
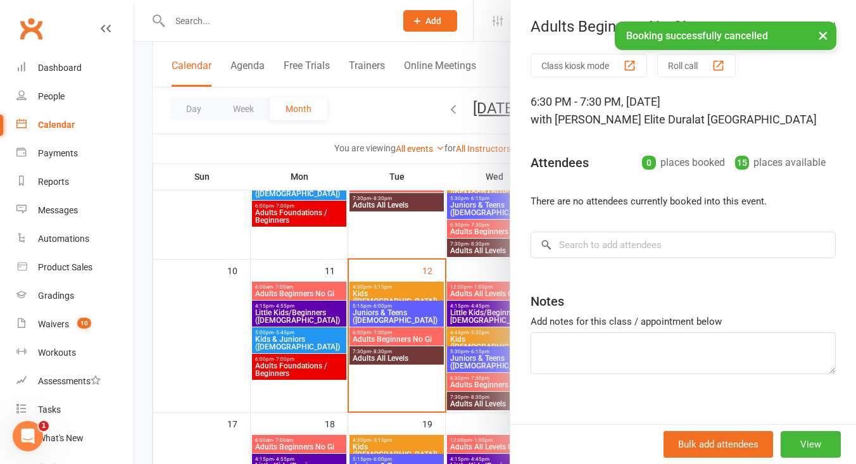
click at [138, 282] on div at bounding box center [494, 232] width 721 height 464
